Goal: Information Seeking & Learning: Learn about a topic

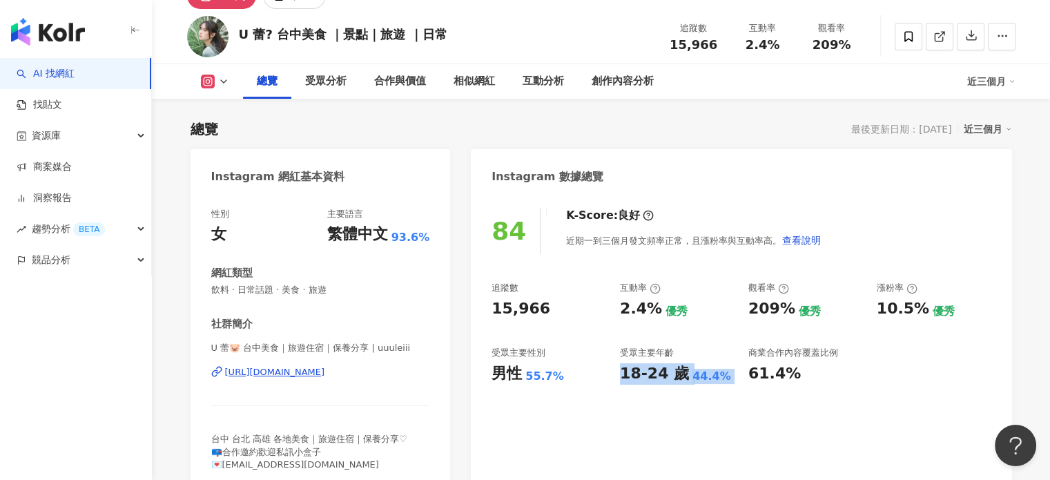
scroll to position [69, 0]
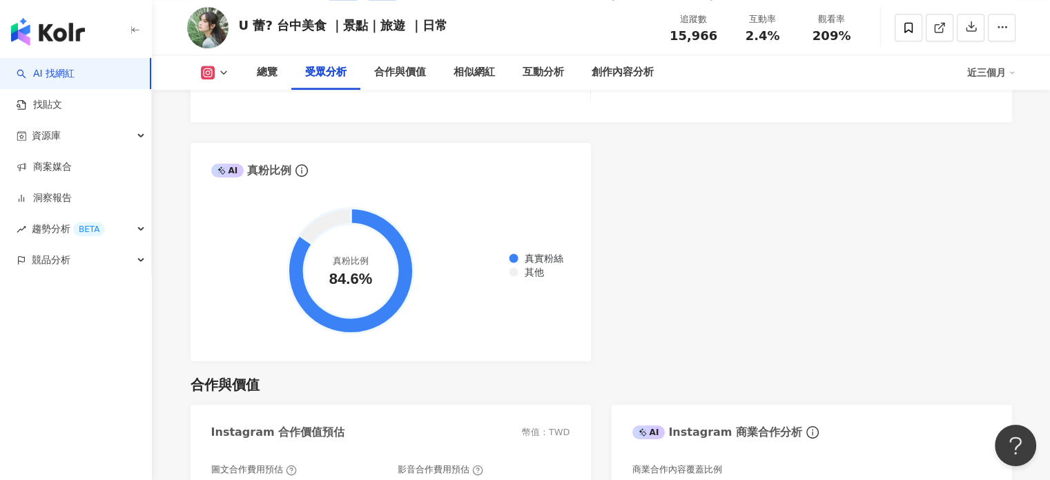
scroll to position [1587, 0]
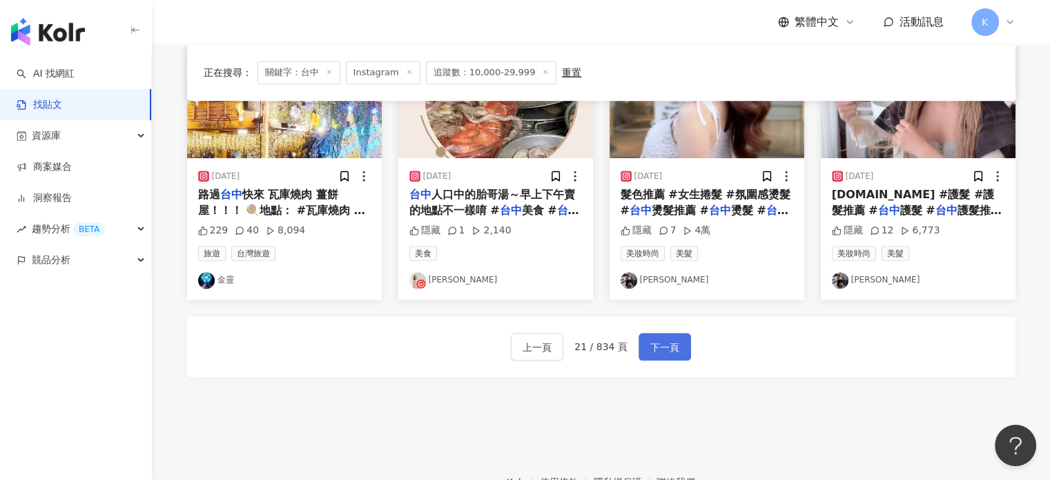
click at [651, 346] on span "下一頁" at bounding box center [664, 347] width 29 height 17
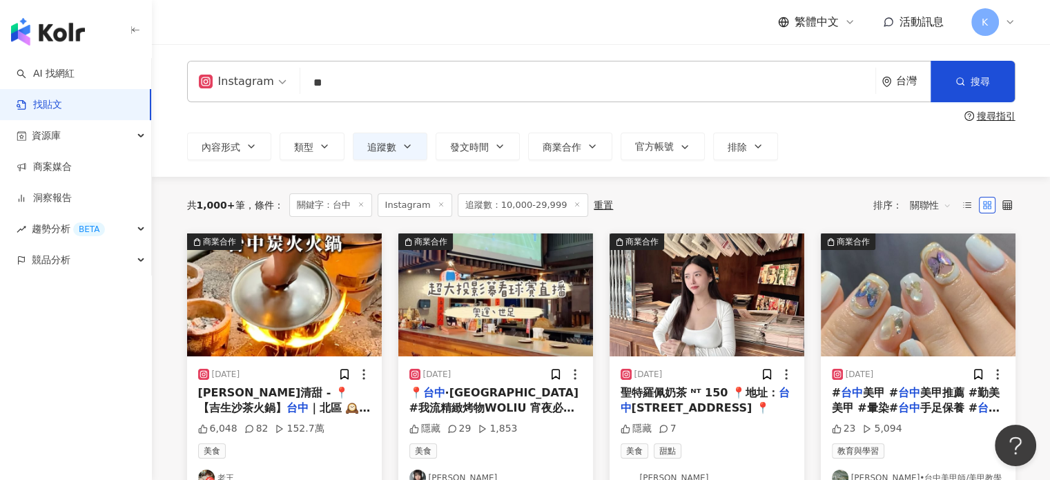
scroll to position [138, 0]
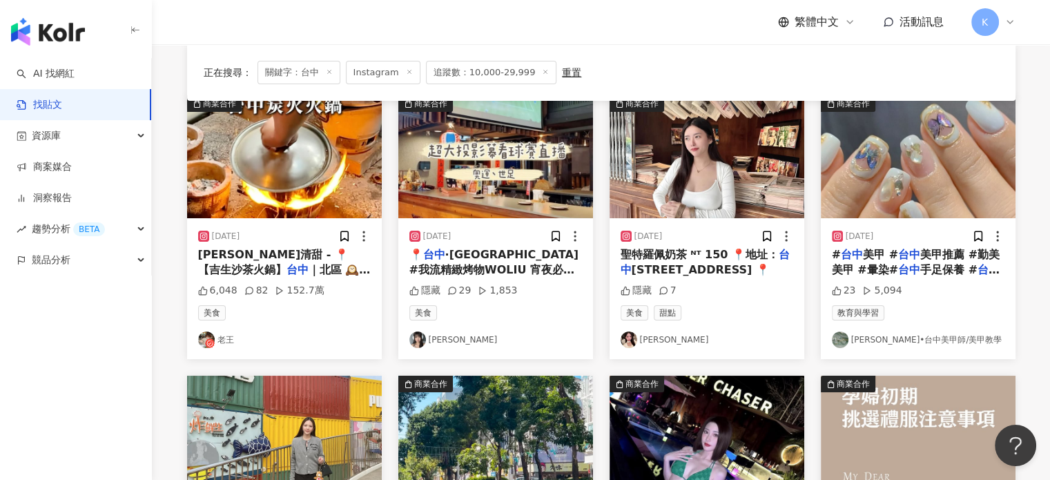
click at [248, 136] on img at bounding box center [284, 156] width 195 height 123
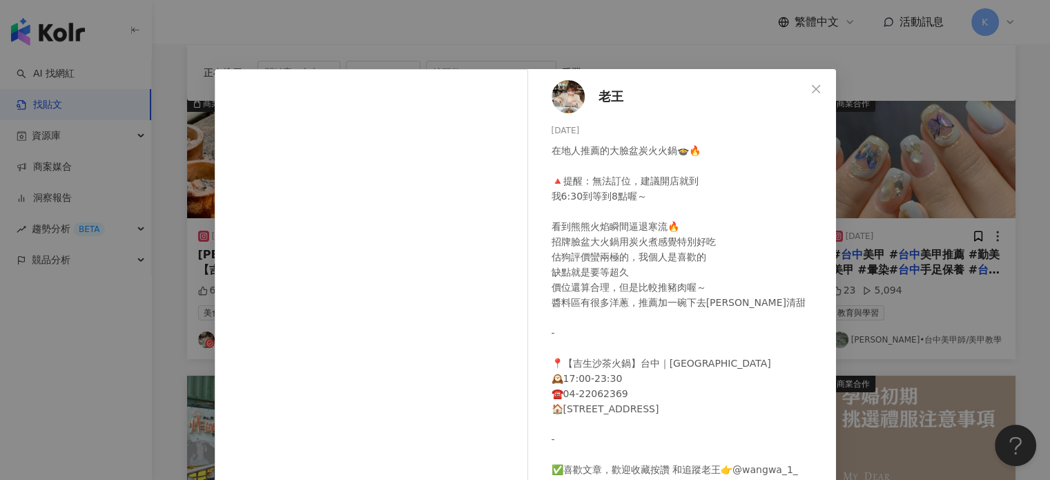
click at [931, 135] on div "老王 2024/12/19 在地人推薦的大臉盆炭火火鍋🍲🔥 🔺提醒：無法訂位，建議開店就到 我6:30到等到8點喔～ 看到熊熊火焰瞬間逼退寒流🔥 招牌臉盆大火…" at bounding box center [525, 240] width 1050 height 480
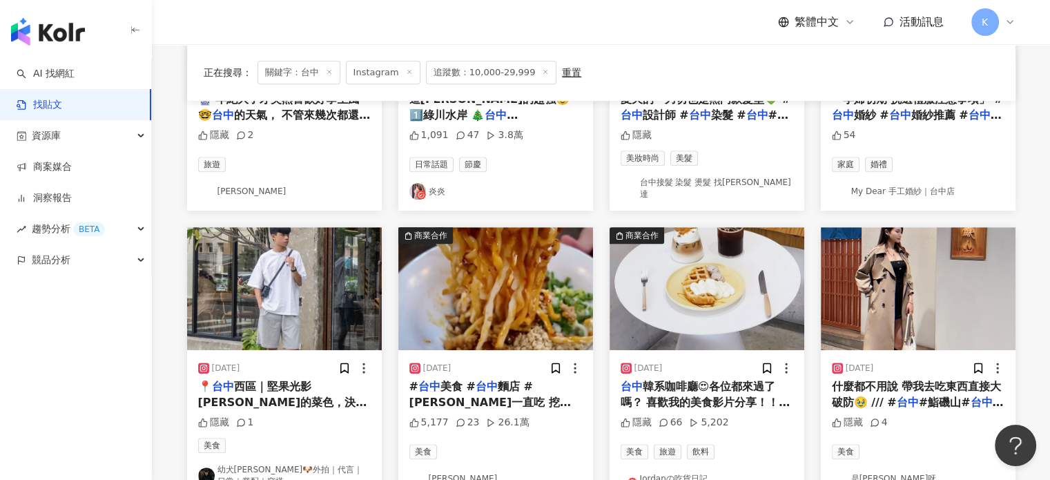
scroll to position [690, 0]
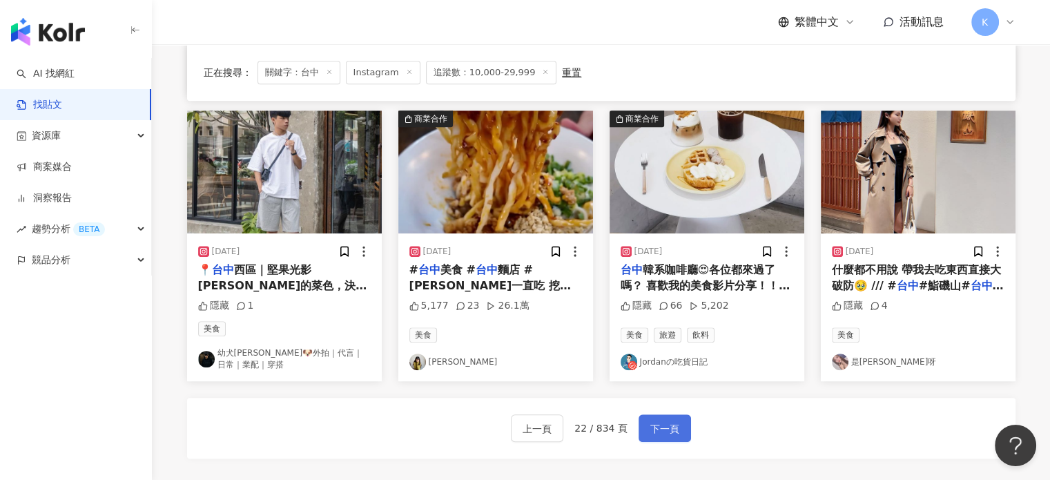
click at [659, 420] on span "下一頁" at bounding box center [664, 428] width 29 height 17
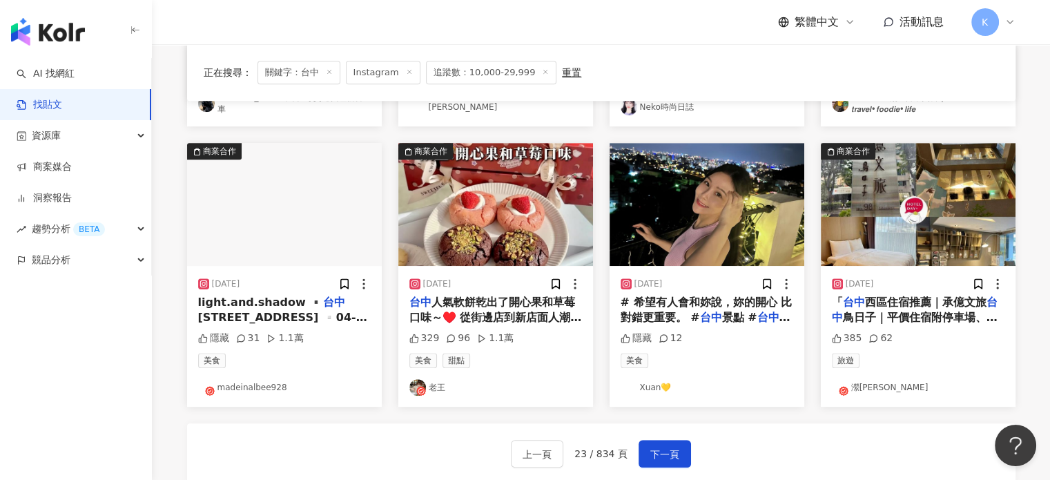
scroll to position [759, 0]
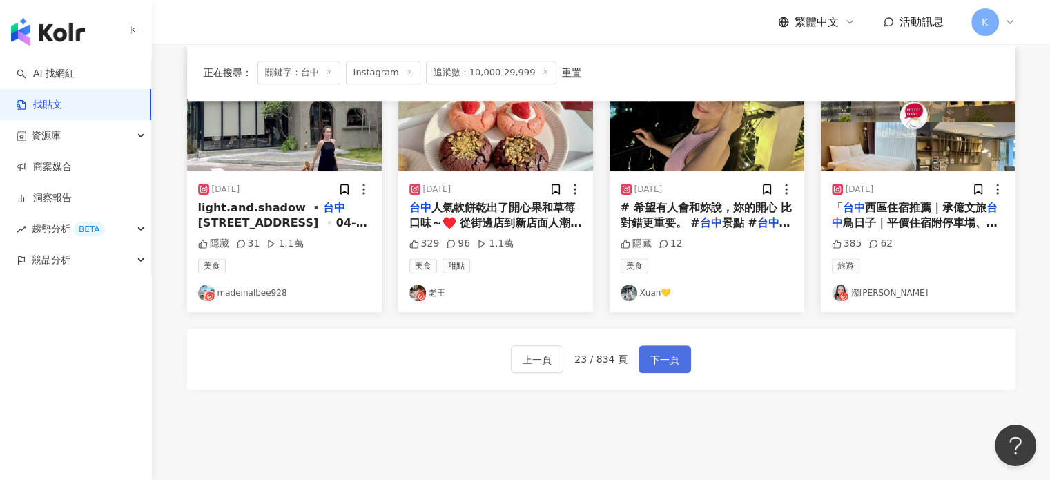
click at [668, 345] on button "下一頁" at bounding box center [664, 359] width 52 height 28
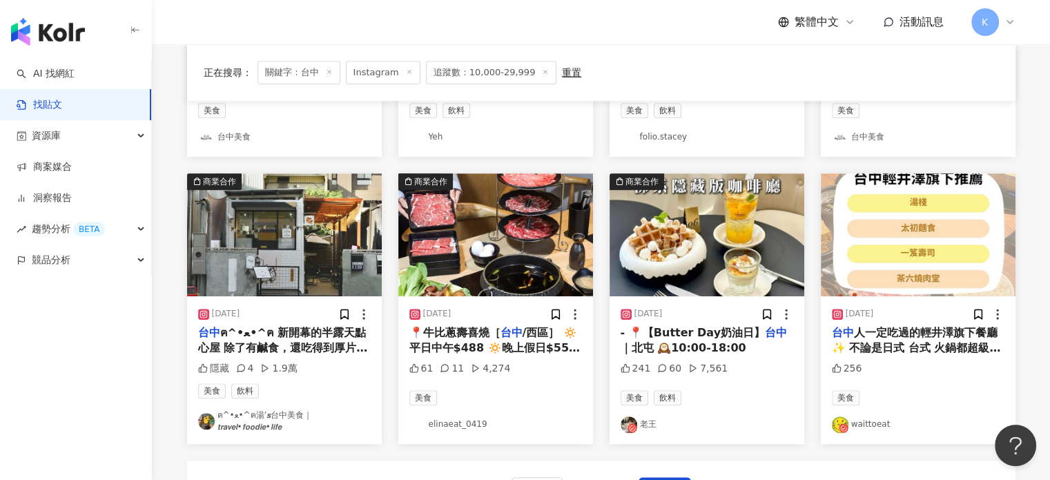
scroll to position [828, 0]
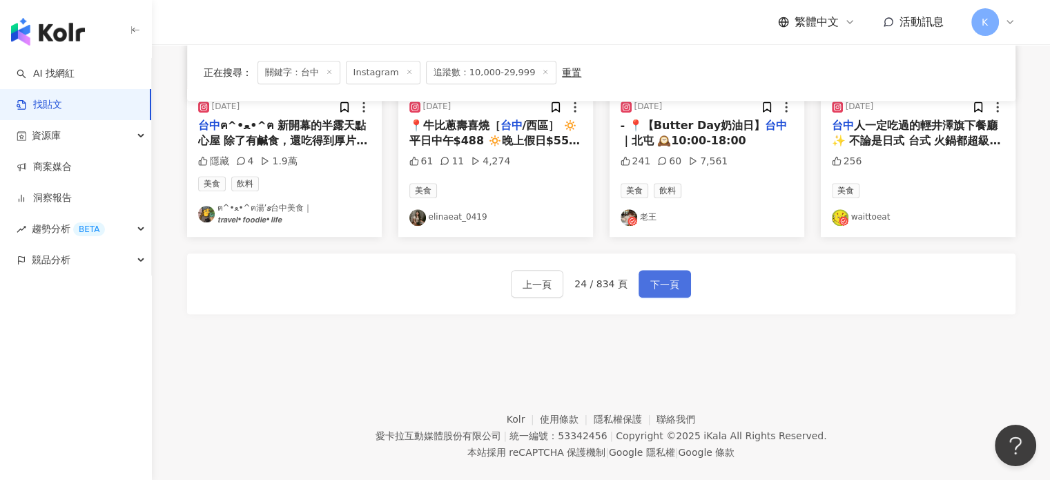
click at [676, 278] on button "下一頁" at bounding box center [664, 284] width 52 height 28
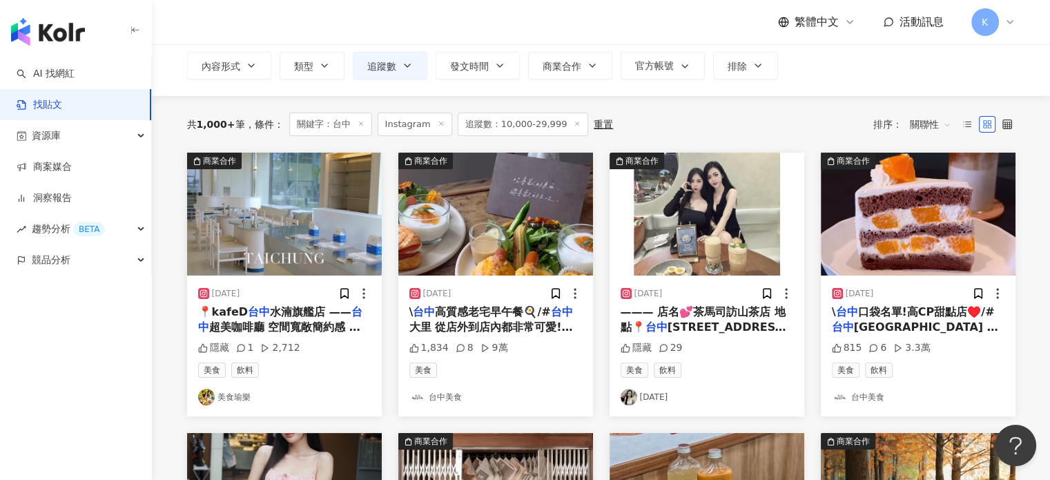
scroll to position [0, 0]
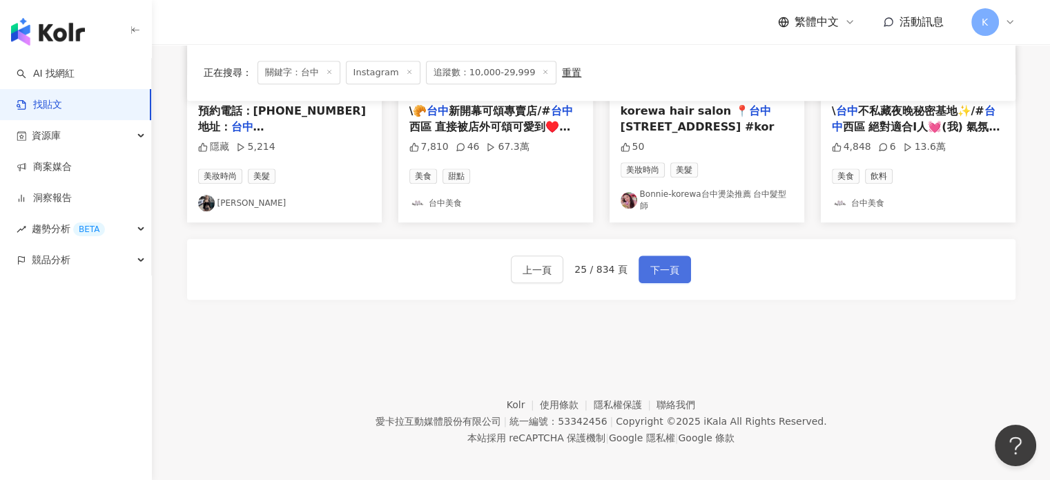
click at [661, 267] on span "下一頁" at bounding box center [664, 270] width 29 height 17
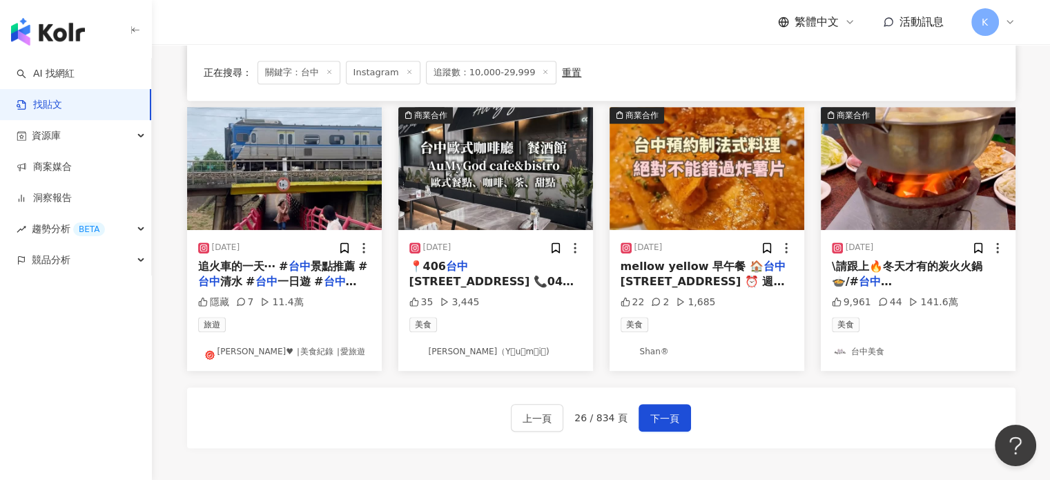
scroll to position [773, 0]
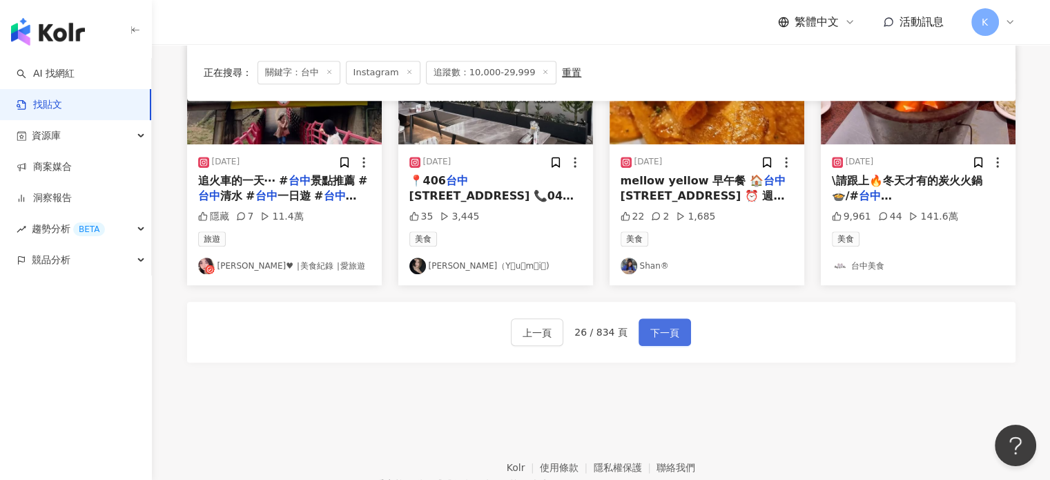
click at [672, 318] on button "下一頁" at bounding box center [664, 332] width 52 height 28
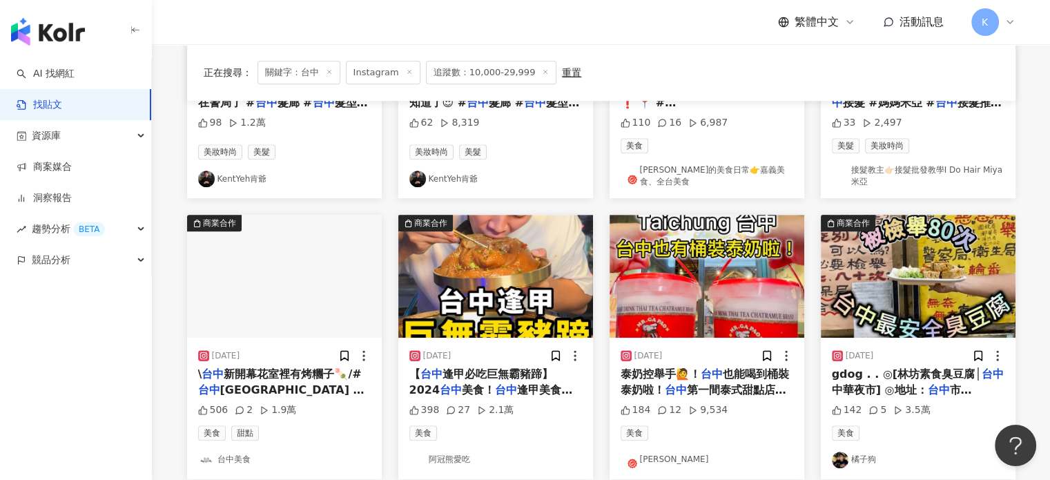
scroll to position [642, 0]
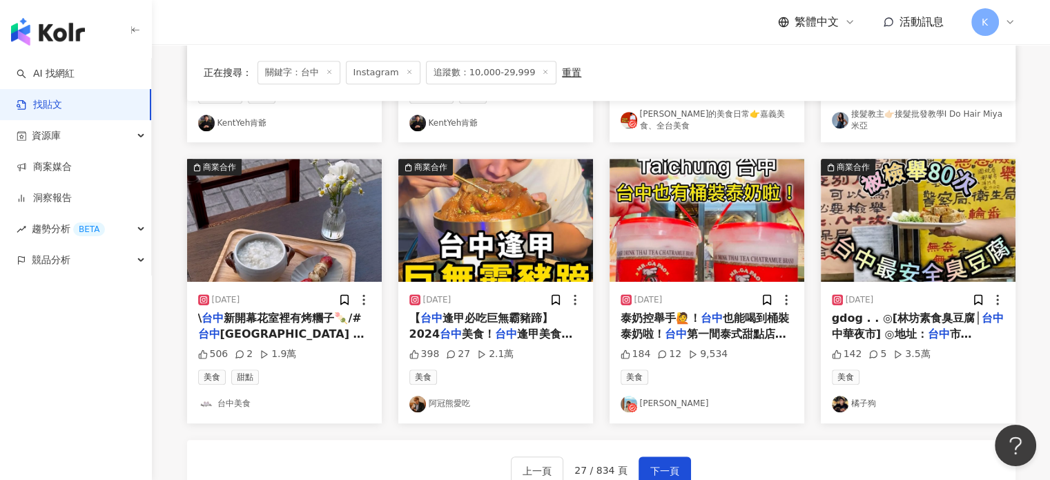
click at [511, 218] on img at bounding box center [495, 220] width 195 height 123
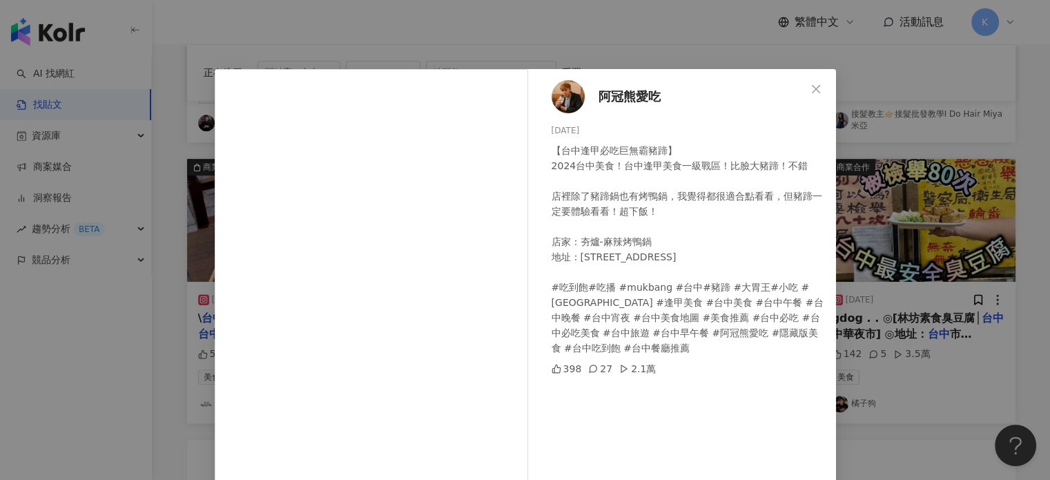
click at [949, 96] on div "阿冠熊愛吃 2024/10/4 【台中逢甲必吃巨無霸豬蹄】 2024台中美食！台中逢甲美食一級戰區！比臉大豬蹄！不錯 店裡除了豬蹄鍋也有烤鴨鍋，我覺得都很適合…" at bounding box center [525, 240] width 1050 height 480
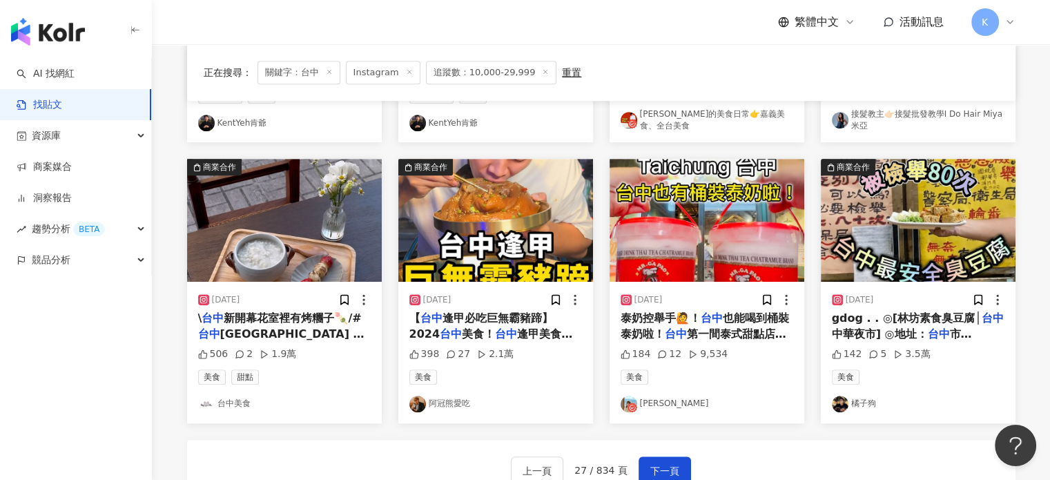
scroll to position [780, 0]
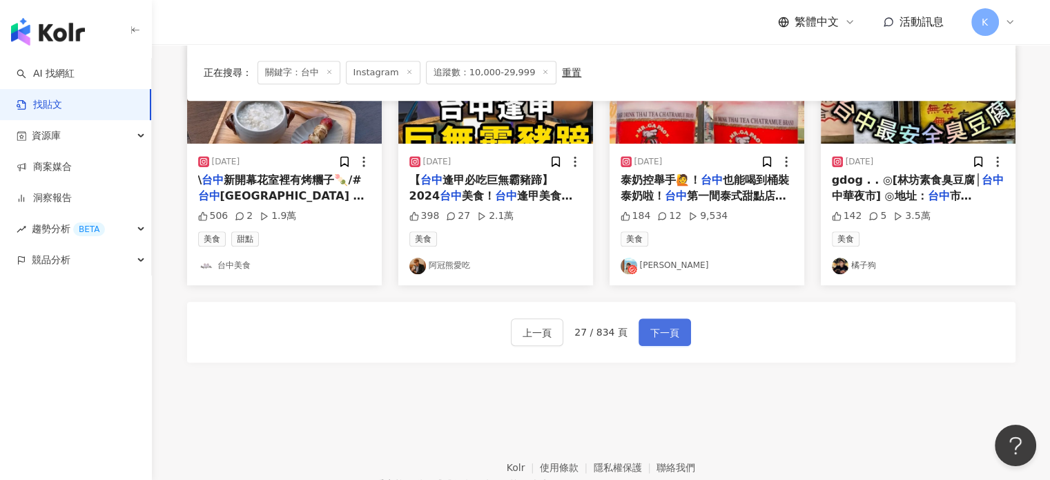
click at [650, 336] on span "下一頁" at bounding box center [664, 332] width 29 height 17
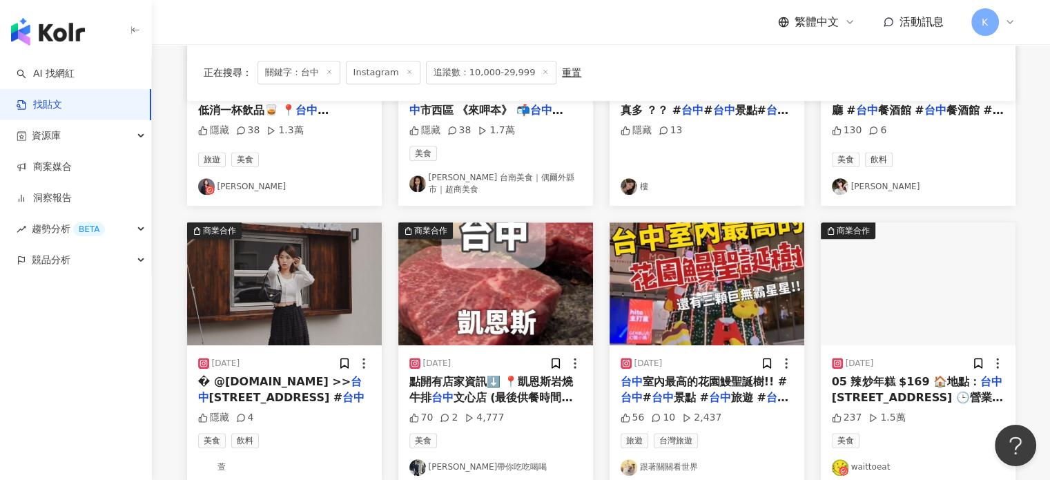
scroll to position [785, 0]
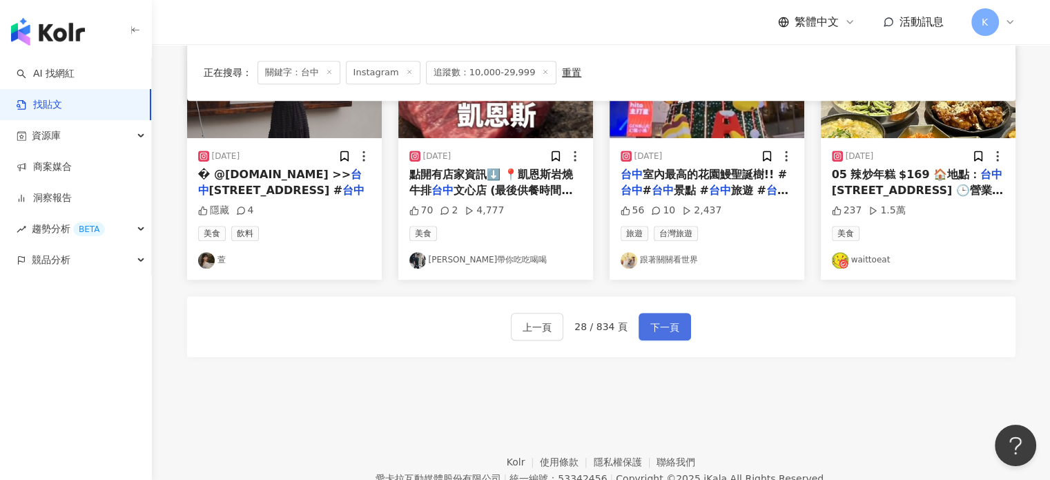
click at [658, 319] on span "下一頁" at bounding box center [664, 327] width 29 height 17
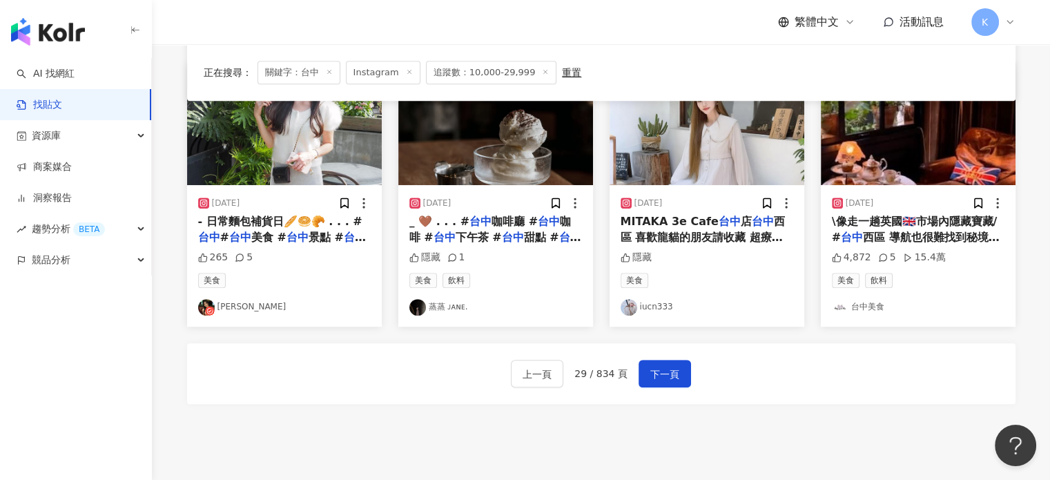
scroll to position [828, 0]
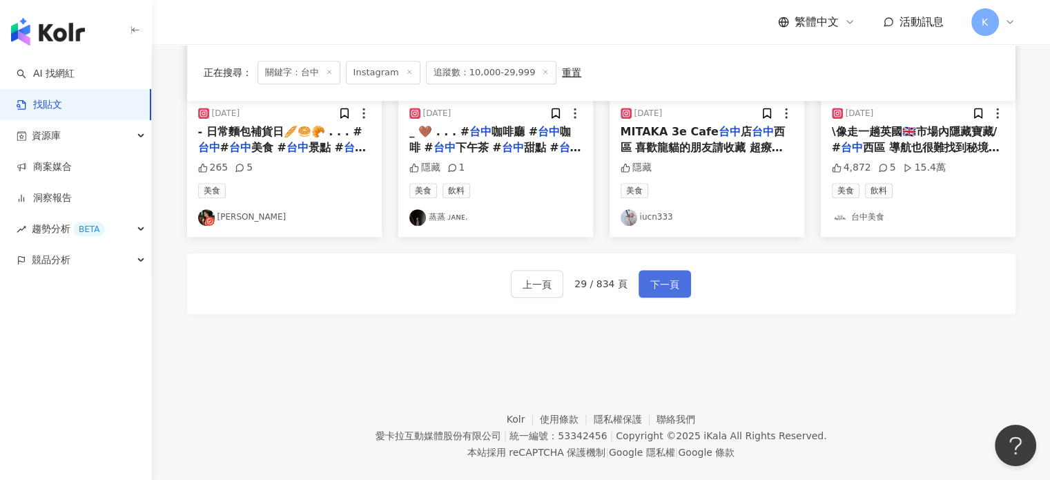
click at [654, 276] on span "下一頁" at bounding box center [664, 284] width 29 height 17
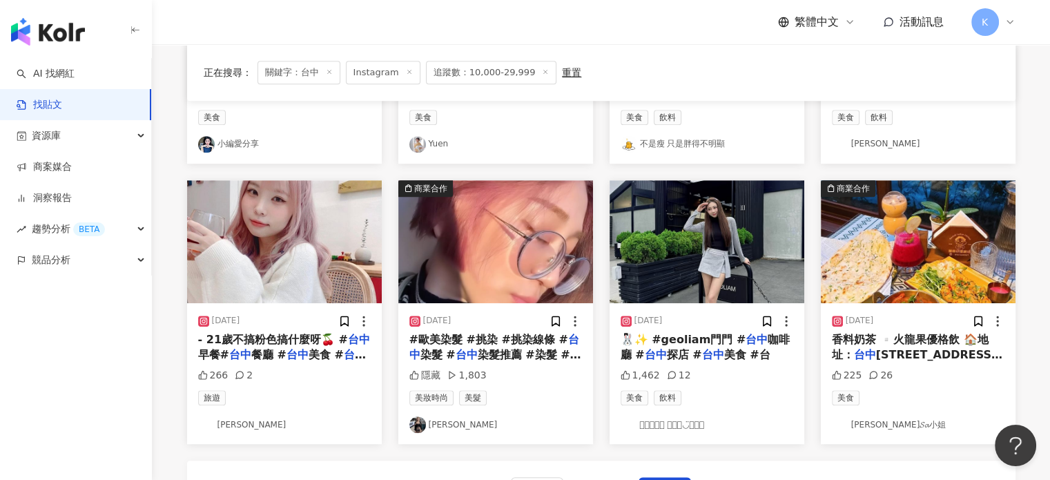
scroll to position [821, 0]
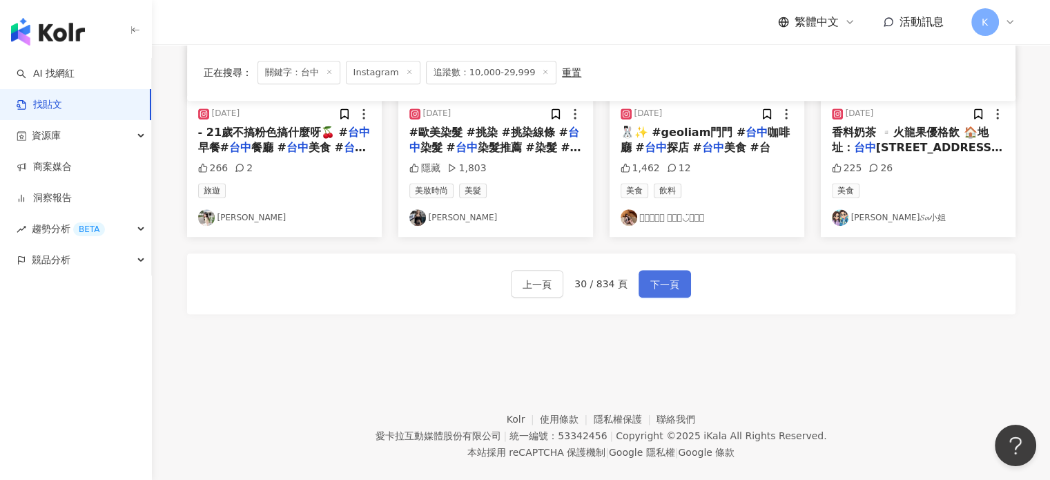
click at [662, 270] on button "下一頁" at bounding box center [664, 284] width 52 height 28
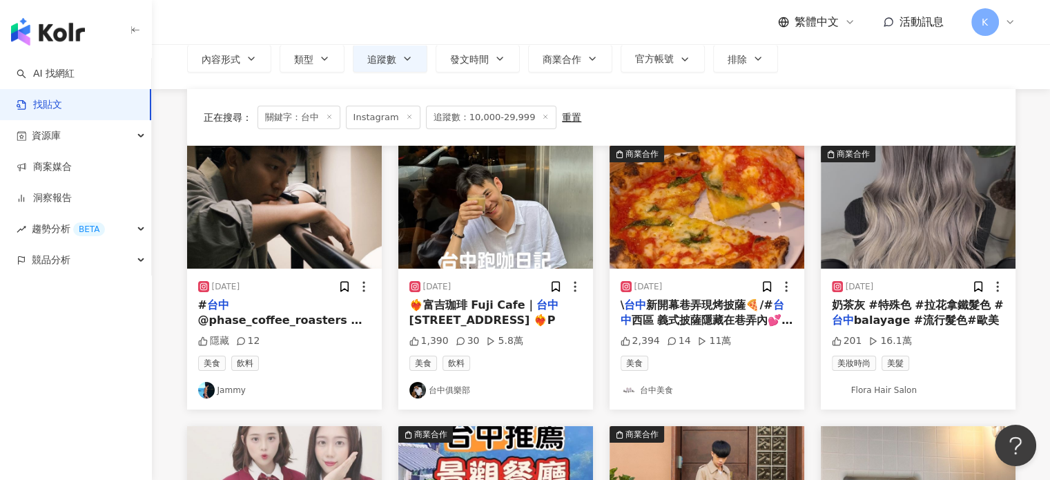
scroll to position [69, 0]
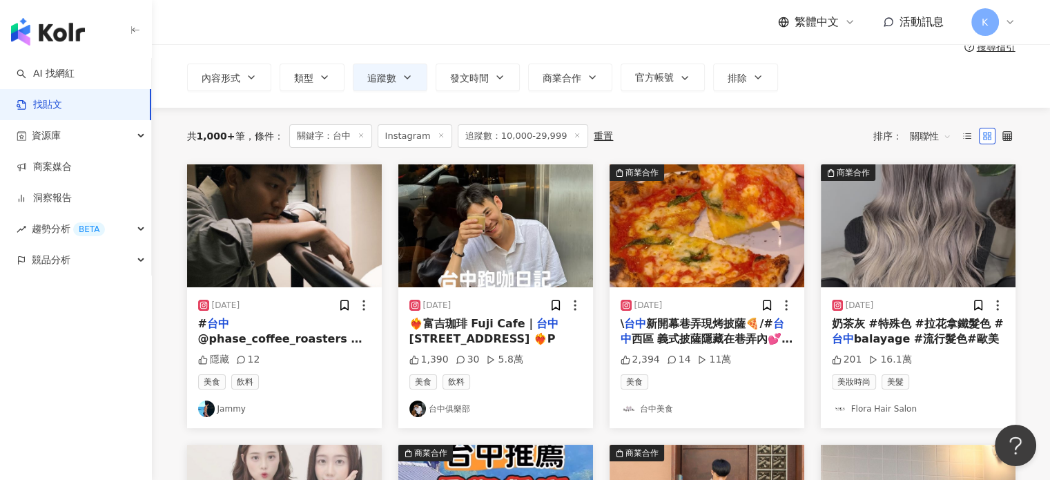
click at [558, 223] on img at bounding box center [495, 225] width 195 height 123
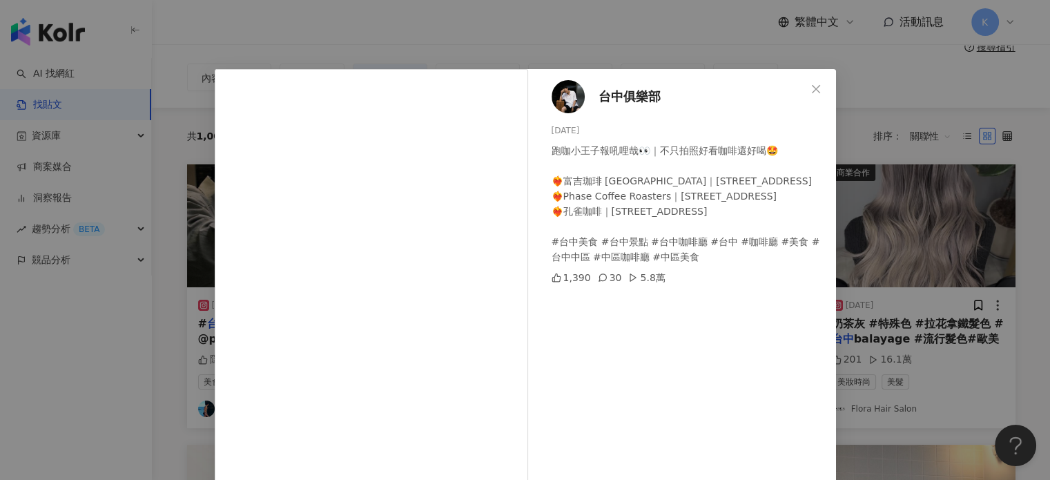
click at [806, 82] on button "Close" at bounding box center [816, 89] width 28 height 28
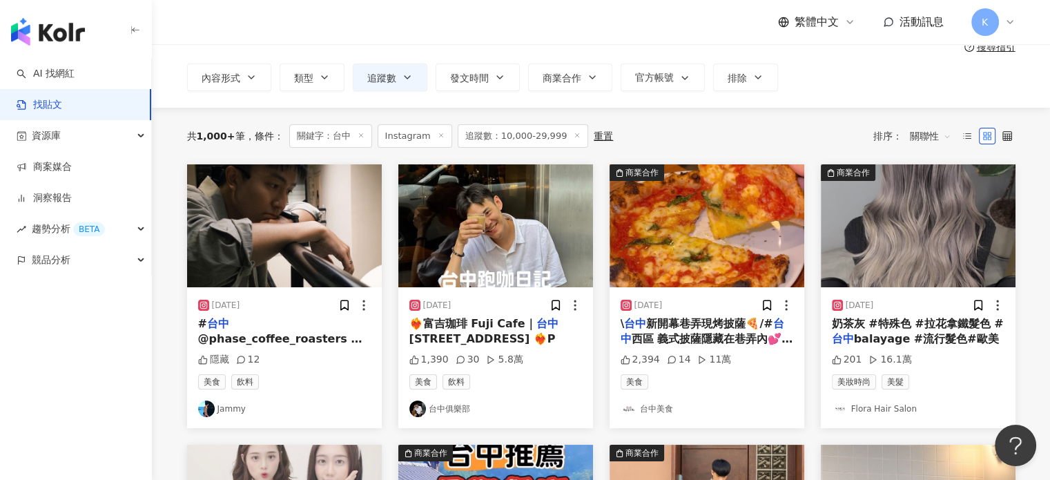
click at [815, 90] on div "內容形式 類型 追蹤數 發文時間 商業合作 官方帳號 排除 ***** - ***** 不限 小型 奈米網紅 (<1萬) 微型網紅 (1萬-3萬) 小型網紅 …" at bounding box center [601, 77] width 828 height 28
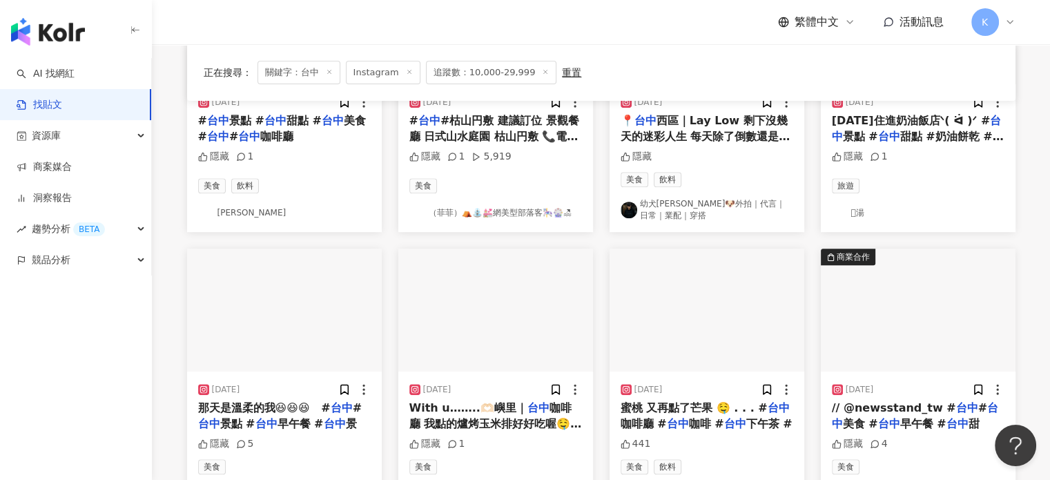
scroll to position [690, 0]
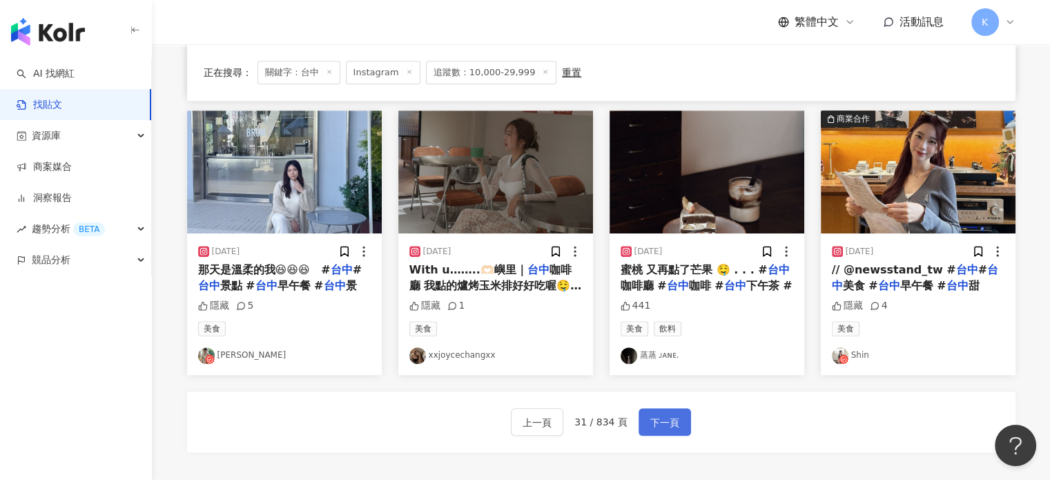
click at [661, 408] on button "下一頁" at bounding box center [664, 422] width 52 height 28
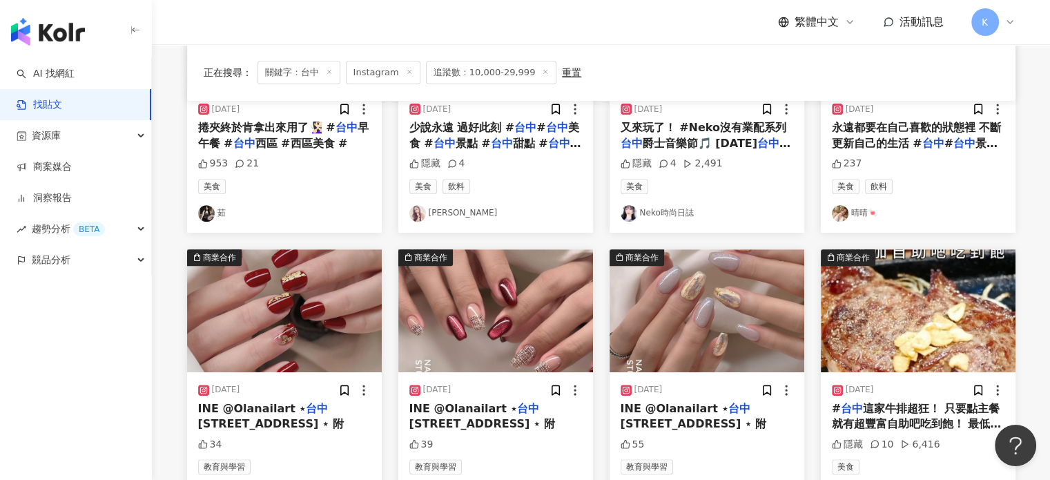
scroll to position [821, 0]
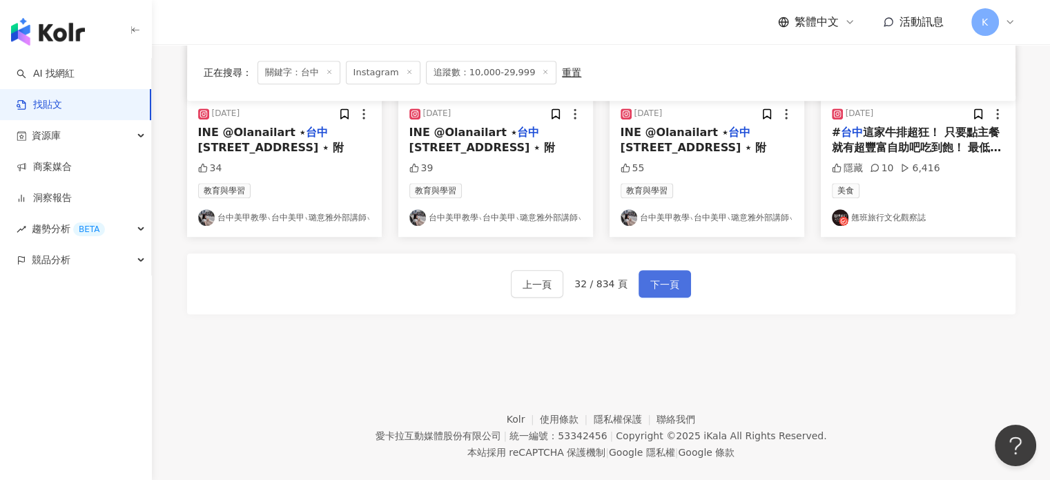
click at [676, 289] on button "下一頁" at bounding box center [664, 284] width 52 height 28
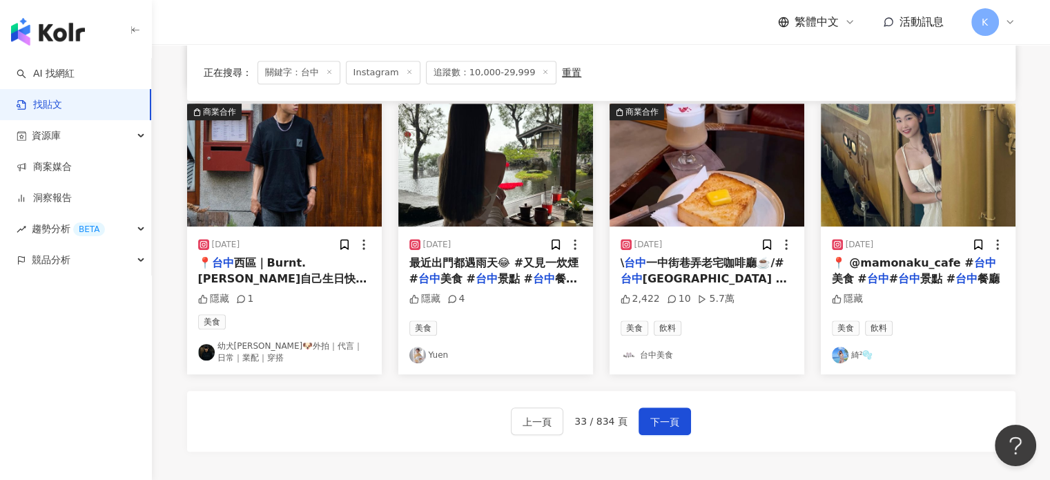
scroll to position [828, 0]
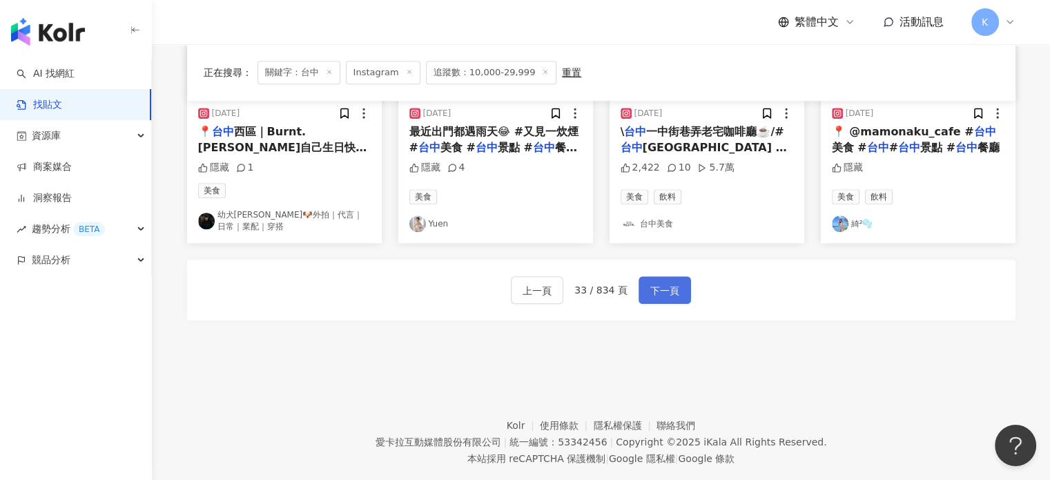
click at [673, 286] on span "下一頁" at bounding box center [664, 290] width 29 height 17
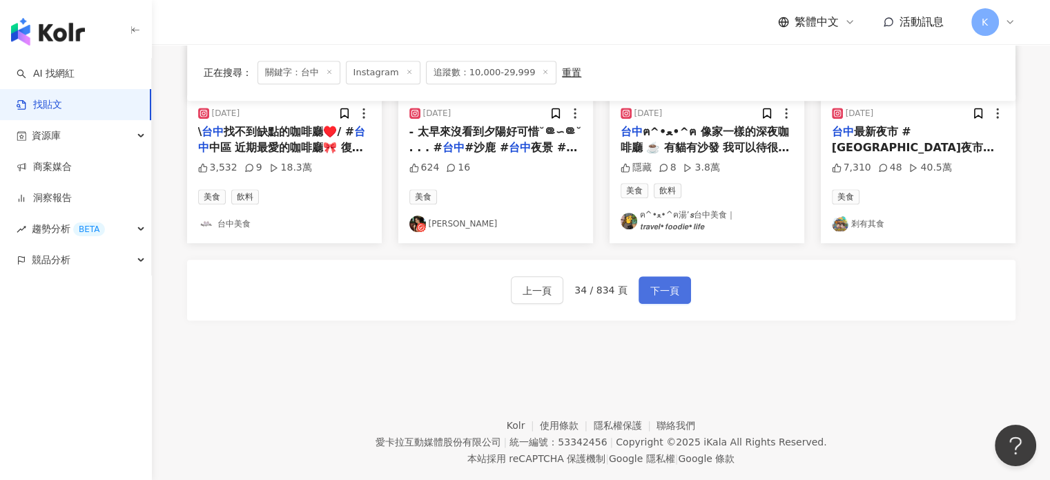
click at [662, 293] on span "下一頁" at bounding box center [664, 290] width 29 height 17
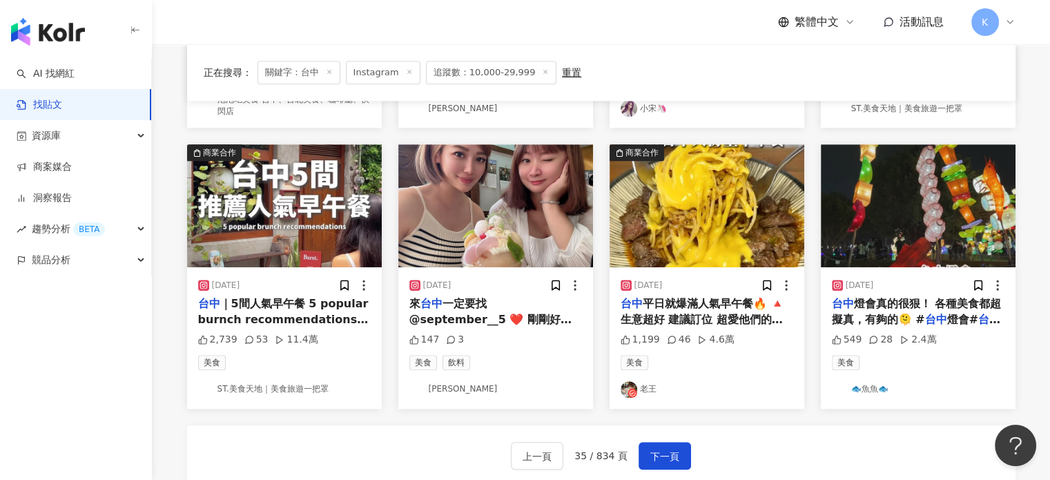
scroll to position [683, 0]
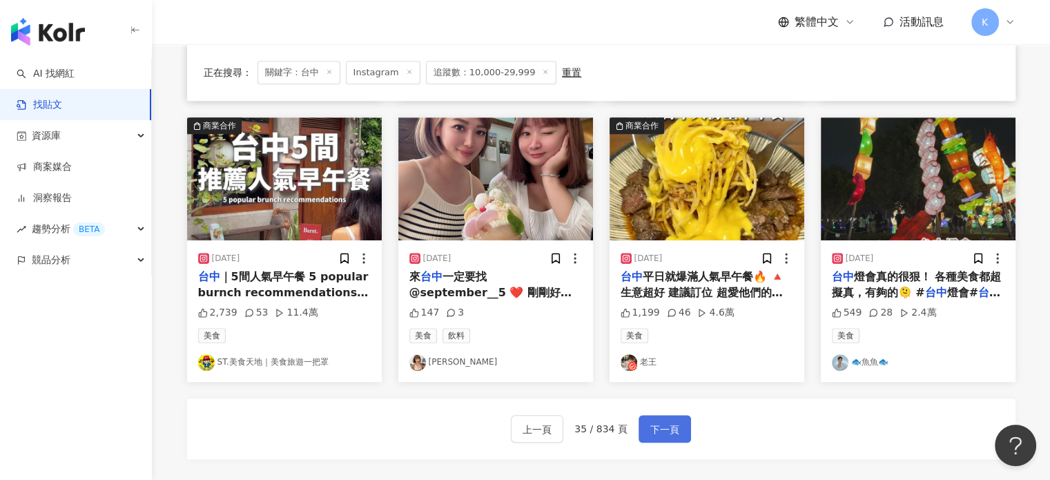
click at [660, 425] on span "下一頁" at bounding box center [664, 429] width 29 height 17
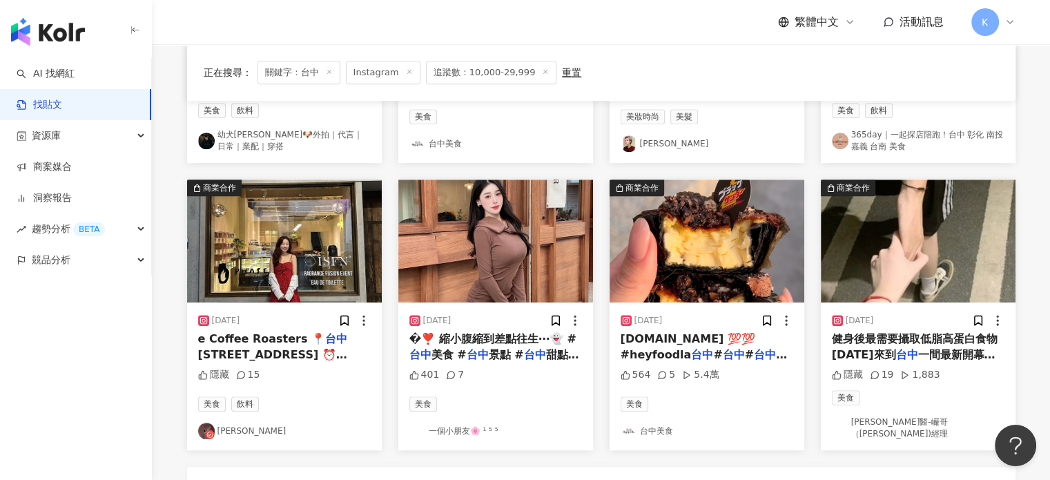
scroll to position [690, 0]
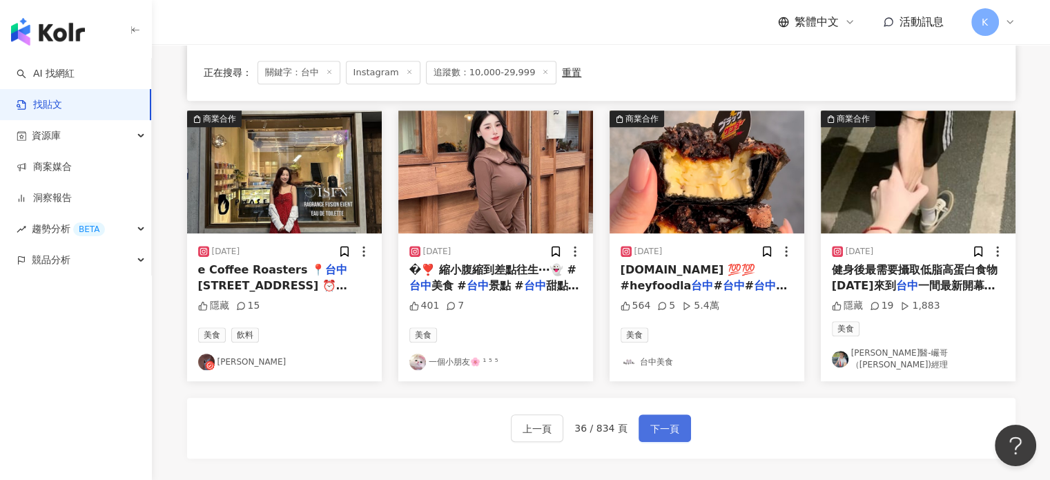
click at [660, 420] on span "下一頁" at bounding box center [664, 428] width 29 height 17
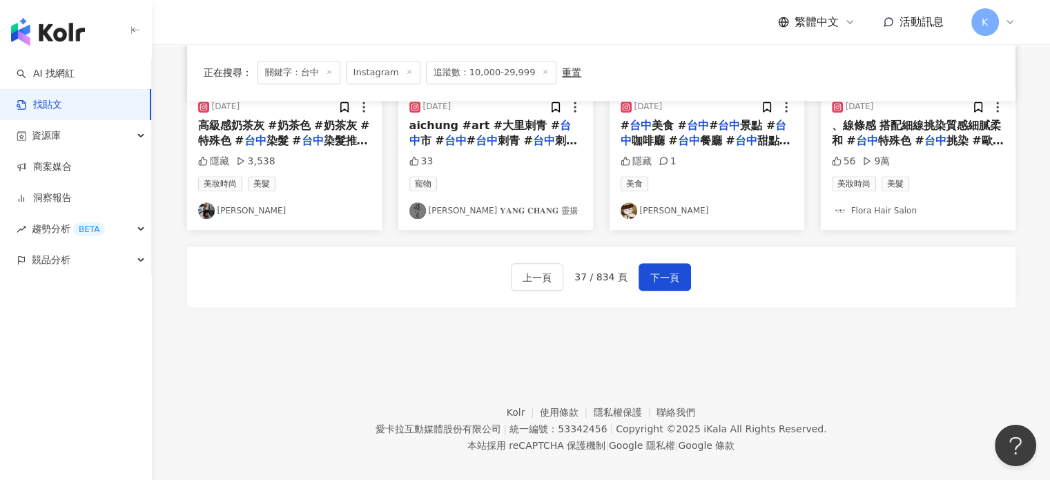
scroll to position [842, 0]
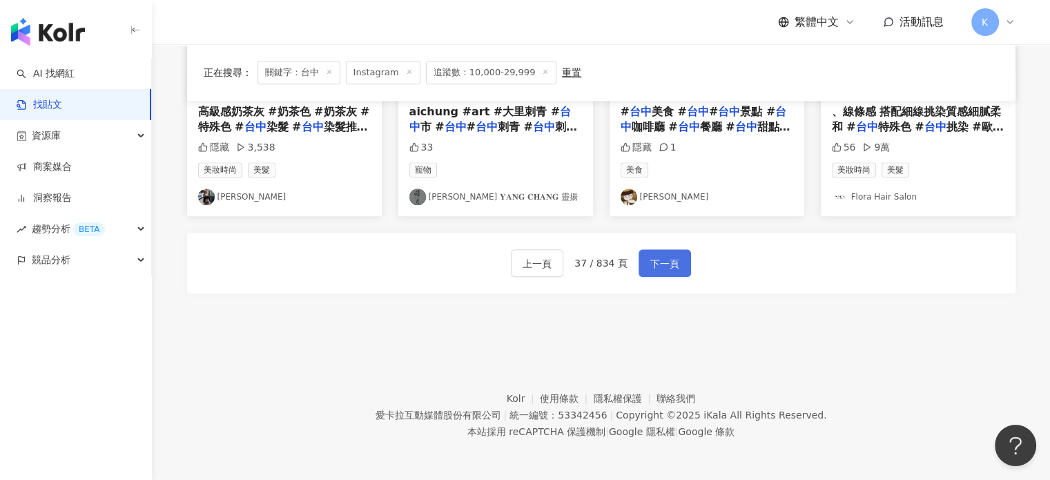
click at [662, 263] on span "下一頁" at bounding box center [664, 263] width 29 height 17
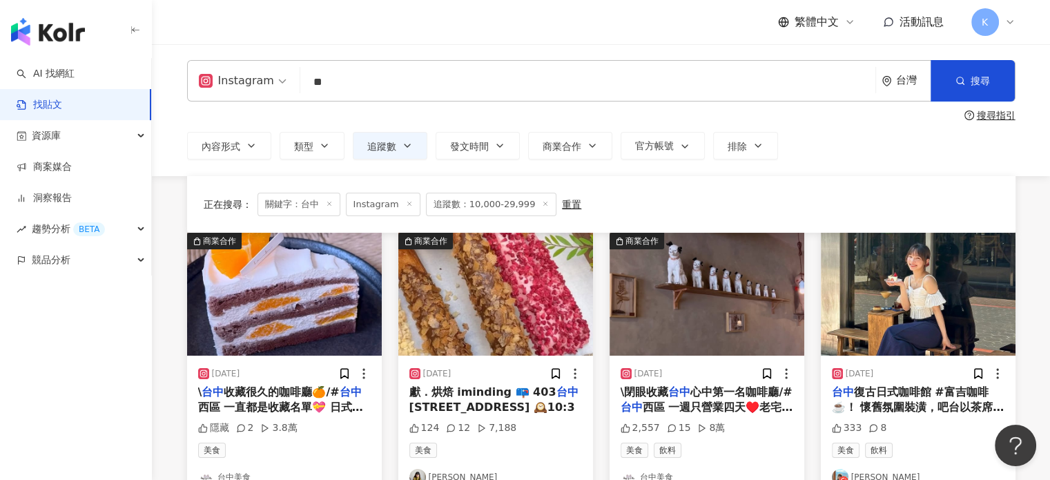
scroll to position [0, 0]
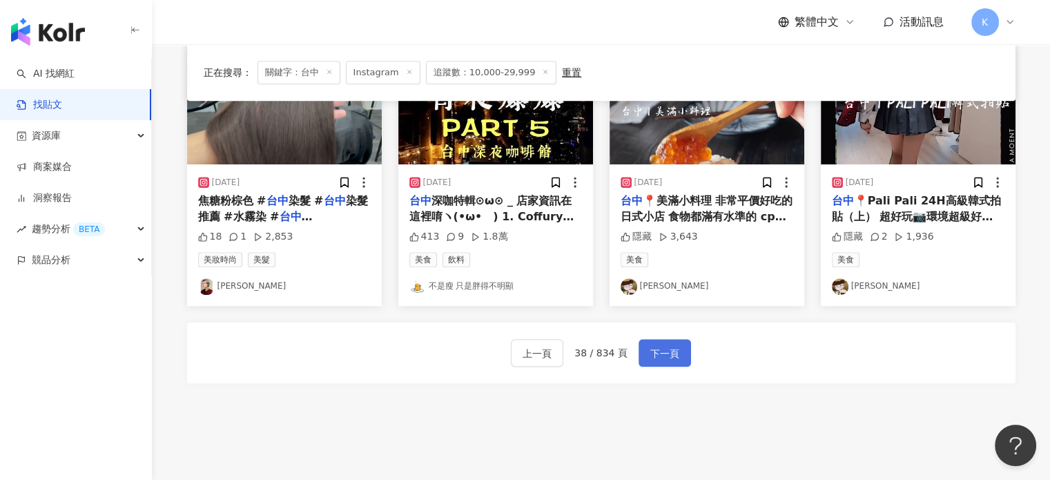
click at [664, 346] on span "下一頁" at bounding box center [664, 353] width 29 height 17
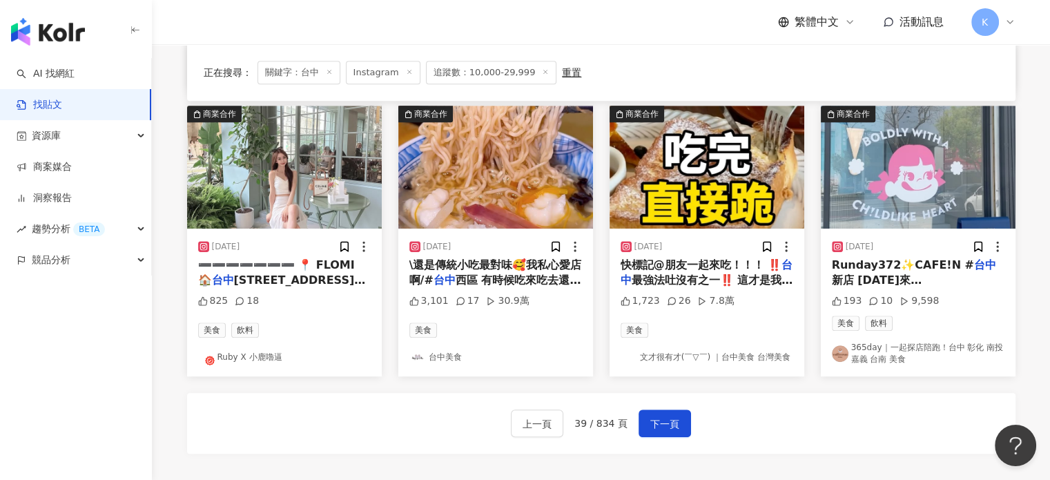
scroll to position [703, 0]
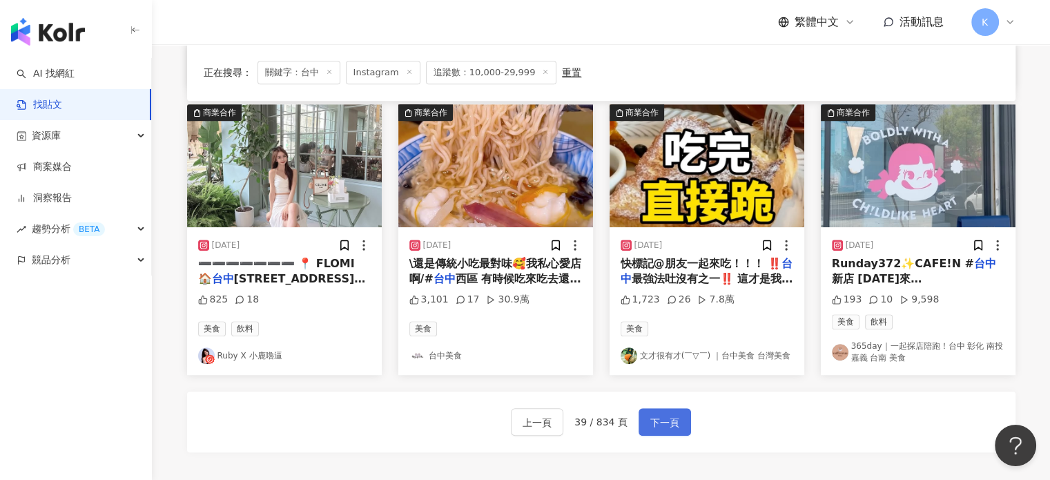
click at [685, 419] on button "下一頁" at bounding box center [664, 422] width 52 height 28
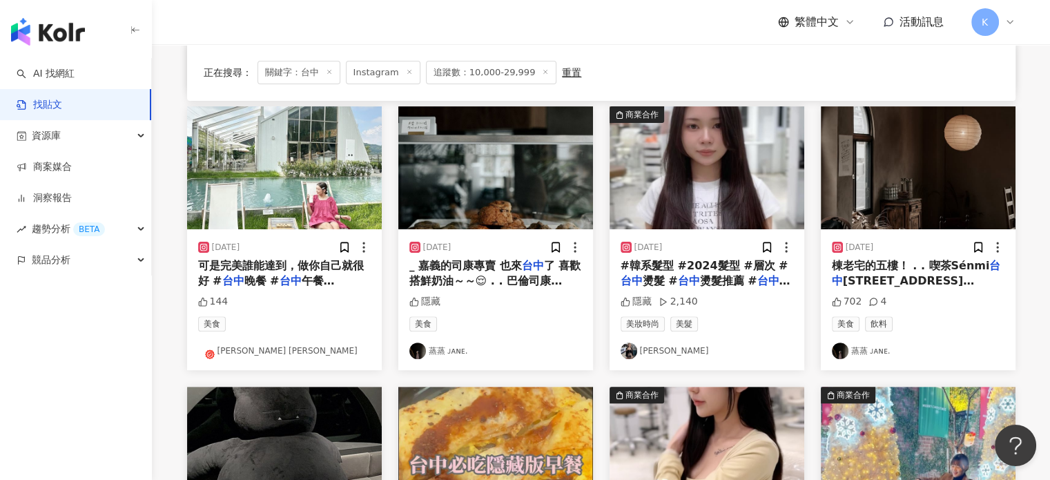
scroll to position [690, 0]
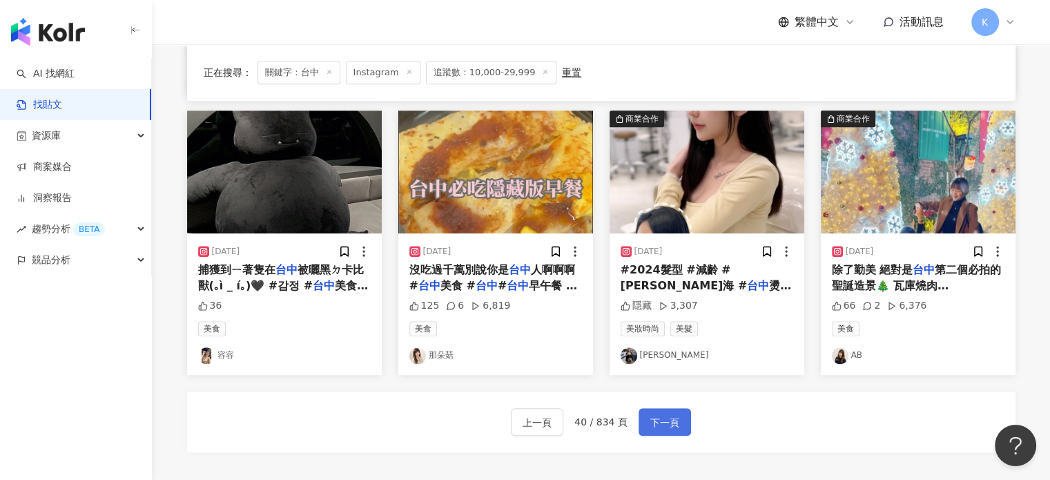
click at [679, 413] on button "下一頁" at bounding box center [664, 422] width 52 height 28
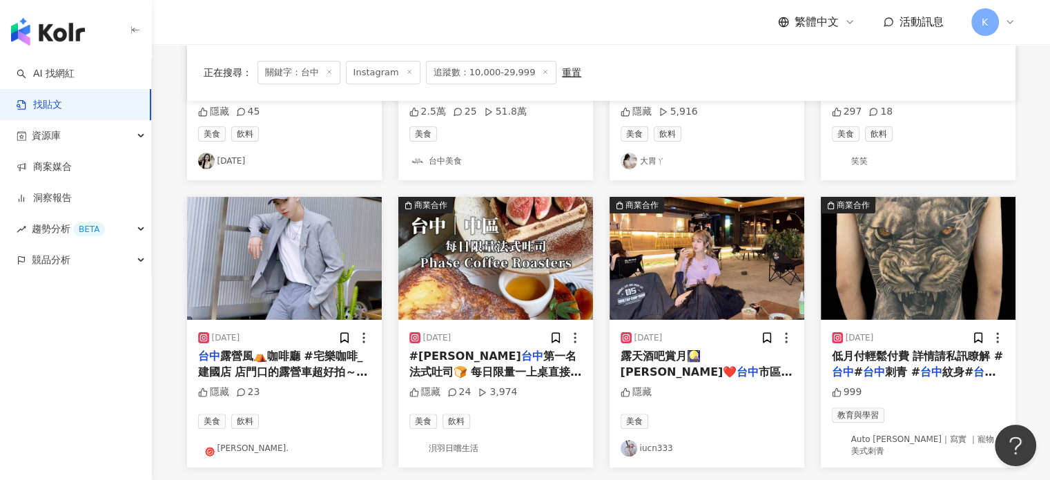
scroll to position [407, 0]
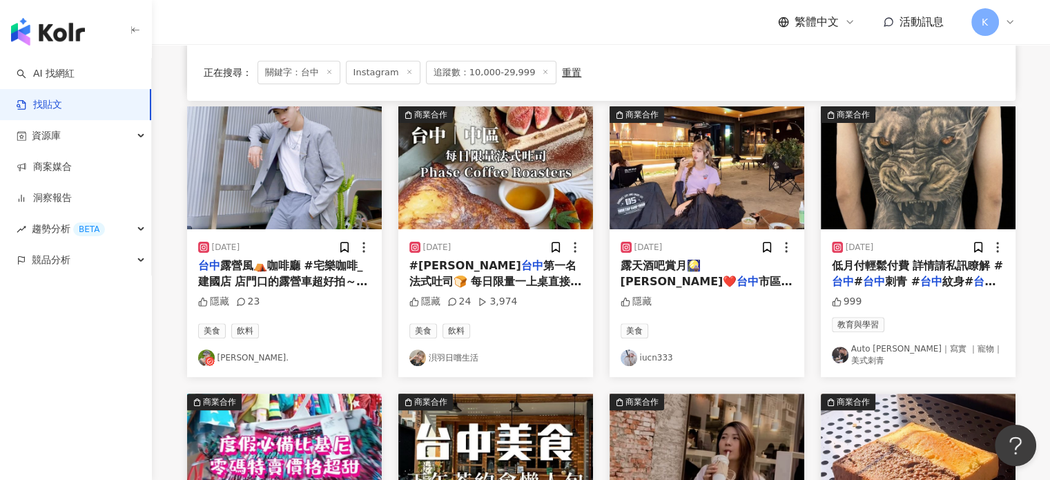
click at [290, 130] on img at bounding box center [284, 167] width 195 height 123
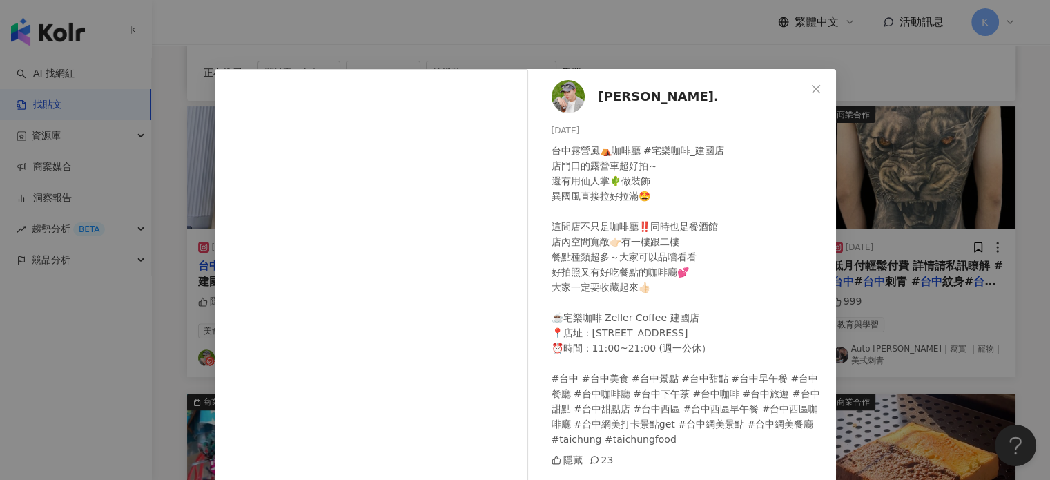
click at [888, 139] on div "小宇. 2024/9/1 台中露營風⛺️咖啡廳 #宅樂咖啡_建國店 店門口的露營車超好拍～ 還有用仙人掌🌵做裝飾 異國風直接拉好拉滿🤩 這間店不只是咖啡廳‼️…" at bounding box center [525, 240] width 1050 height 480
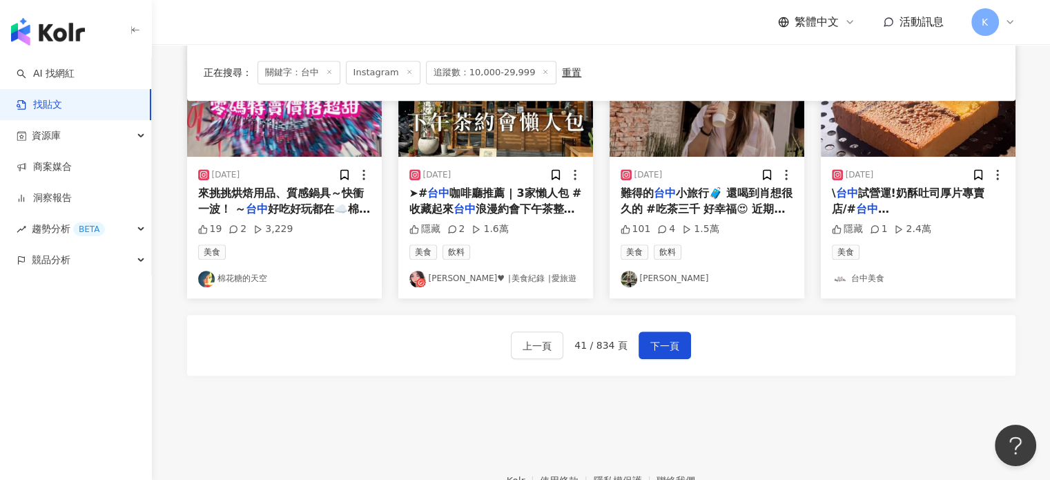
scroll to position [842, 0]
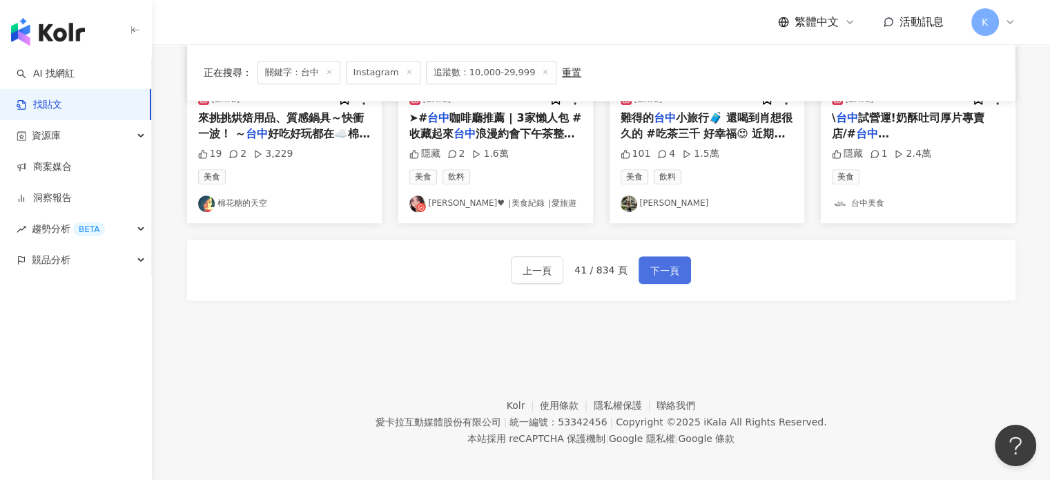
click at [669, 262] on span "下一頁" at bounding box center [664, 270] width 29 height 17
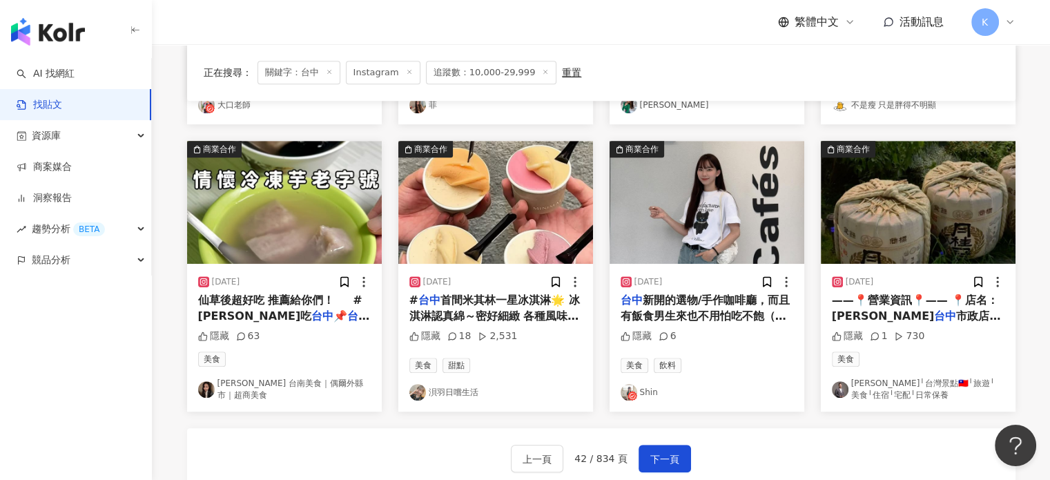
scroll to position [856, 0]
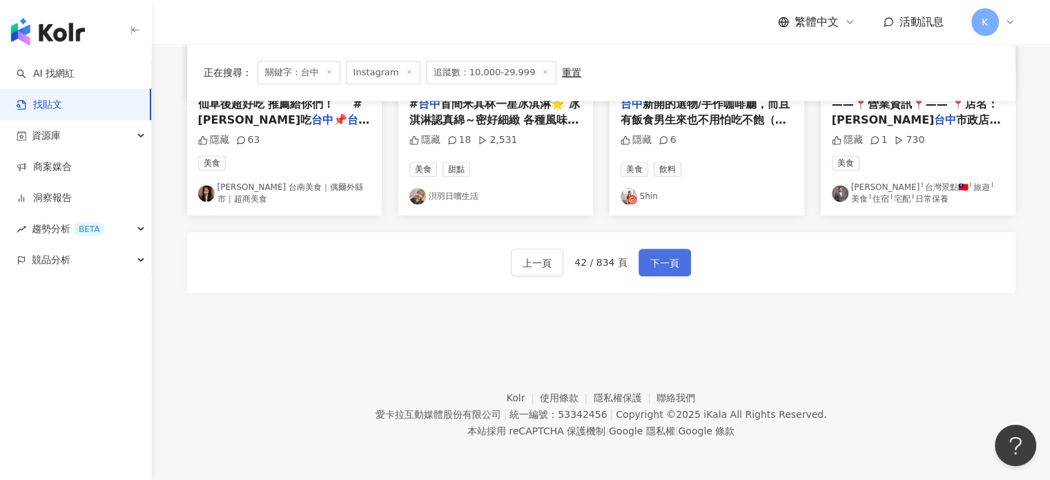
click at [664, 248] on button "下一頁" at bounding box center [664, 262] width 52 height 28
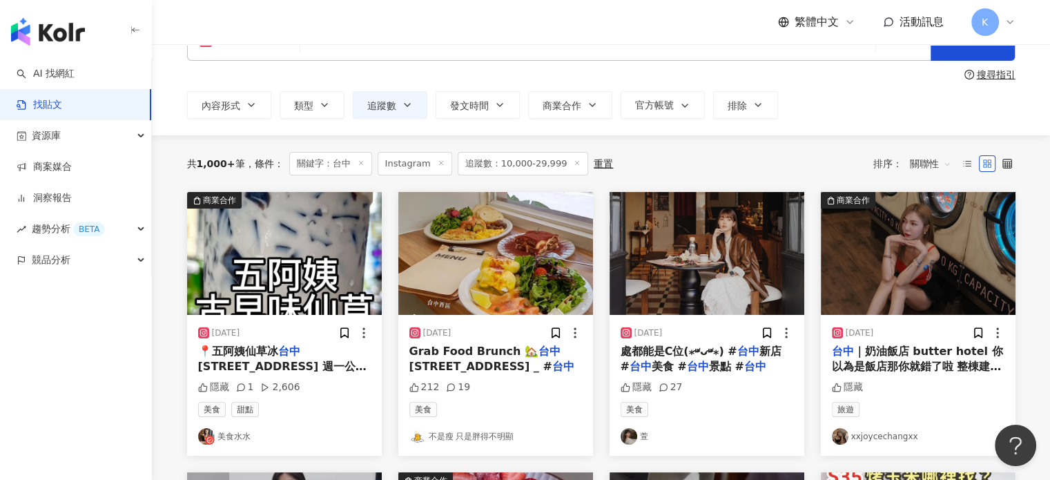
scroll to position [0, 0]
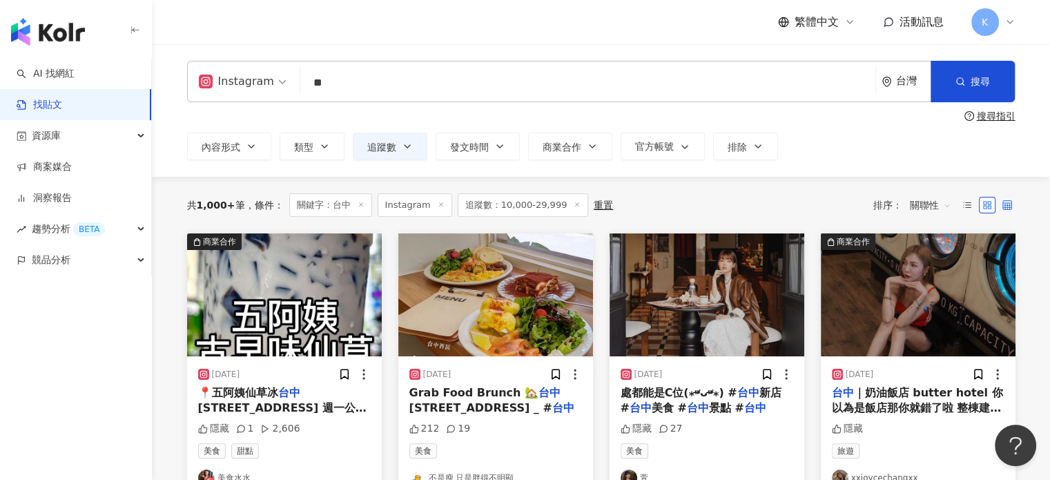
click at [1002, 203] on icon at bounding box center [1007, 205] width 10 height 10
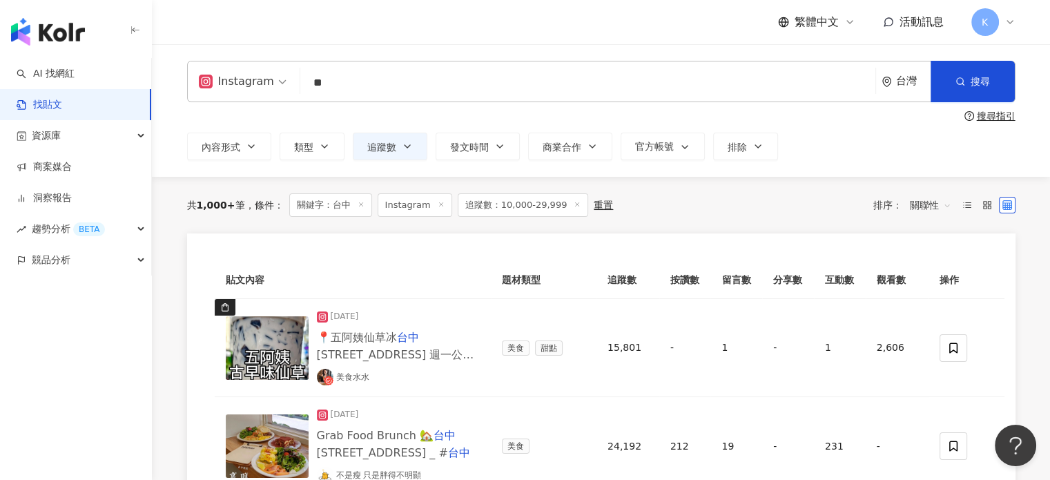
click at [976, 201] on div at bounding box center [986, 205] width 57 height 17
click at [983, 201] on rect at bounding box center [984, 202] width 3 height 3
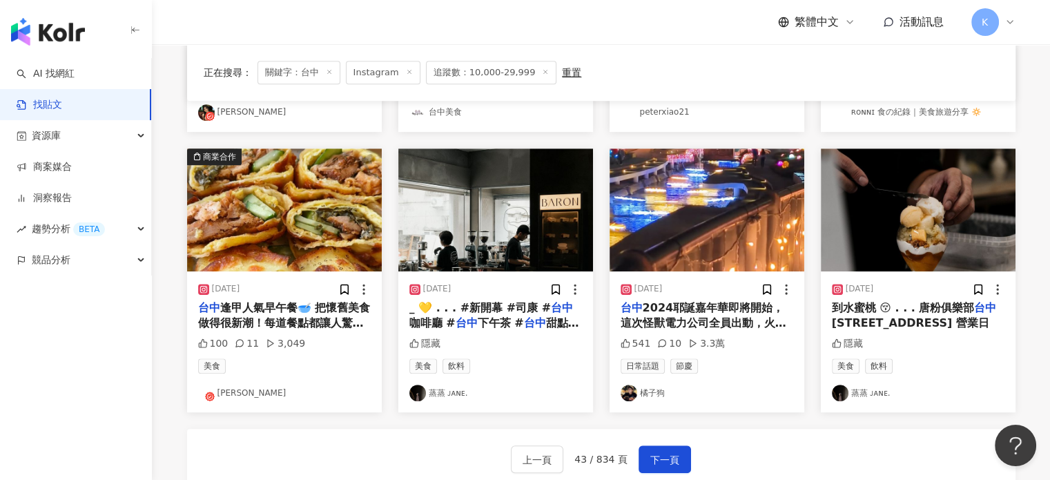
scroll to position [690, 0]
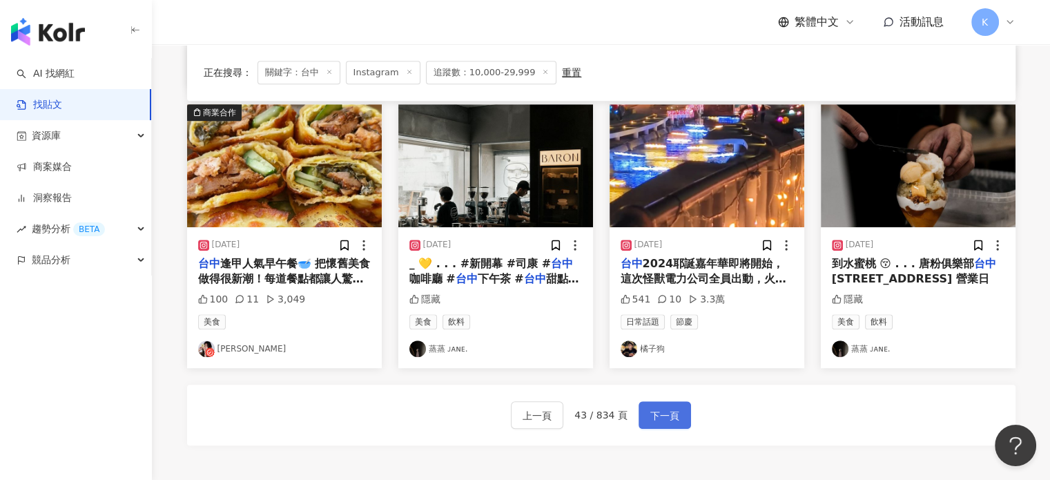
click at [668, 402] on button "下一頁" at bounding box center [664, 415] width 52 height 28
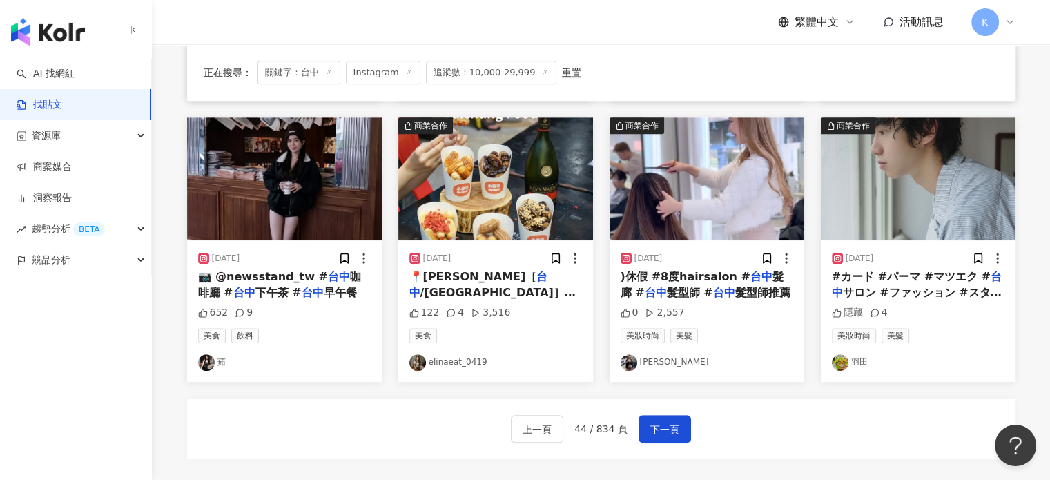
scroll to position [849, 0]
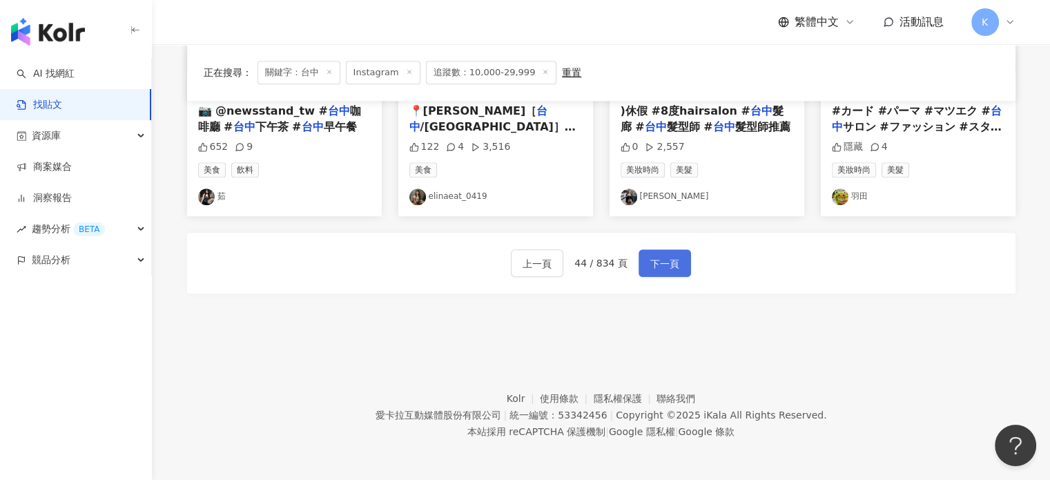
click at [670, 259] on span "下一頁" at bounding box center [664, 263] width 29 height 17
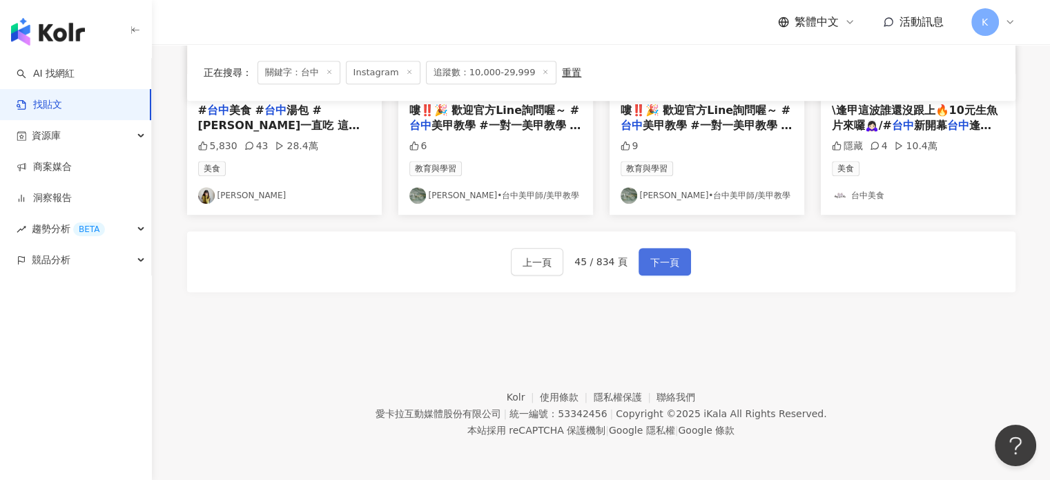
scroll to position [842, 0]
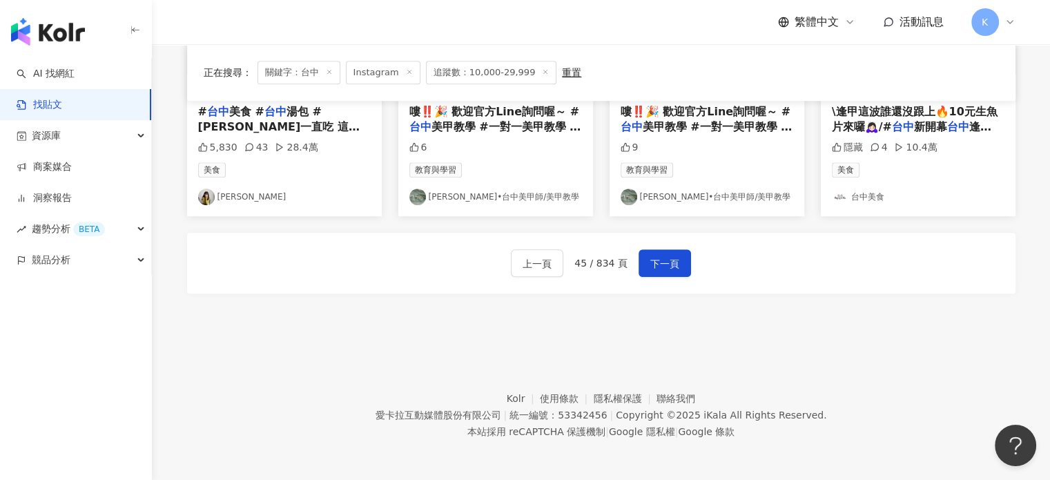
click at [702, 335] on footer "Kolr 使用條款 隱私權保護 聯絡我們 愛卡拉互動媒體股份有限公司 | 統一編號：53342456 | Copyright © 2025 iKala All…" at bounding box center [601, 404] width 898 height 153
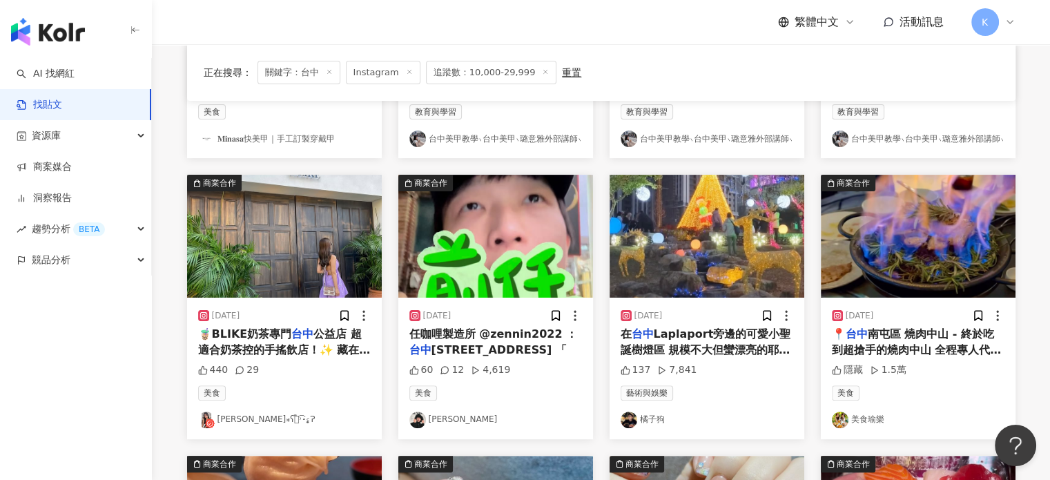
scroll to position [290, 0]
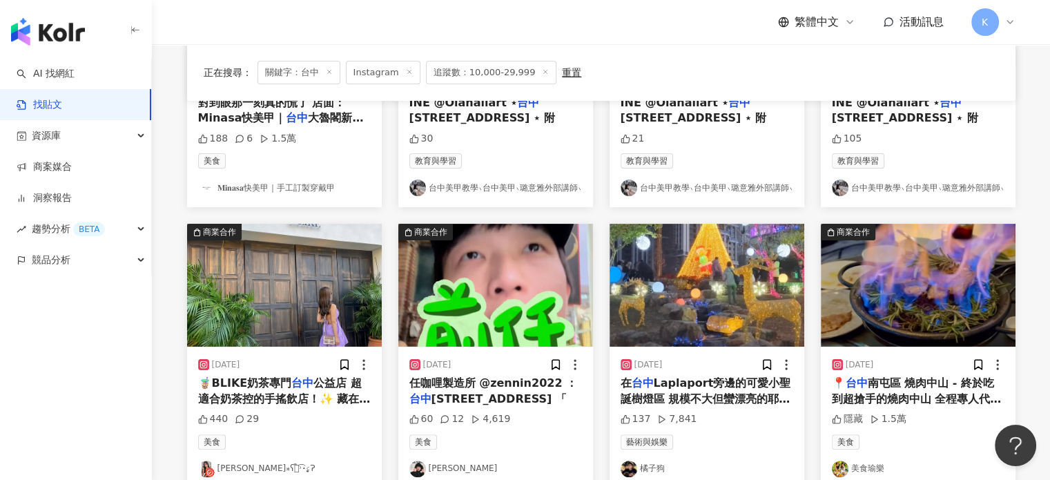
click at [540, 303] on img at bounding box center [495, 285] width 195 height 123
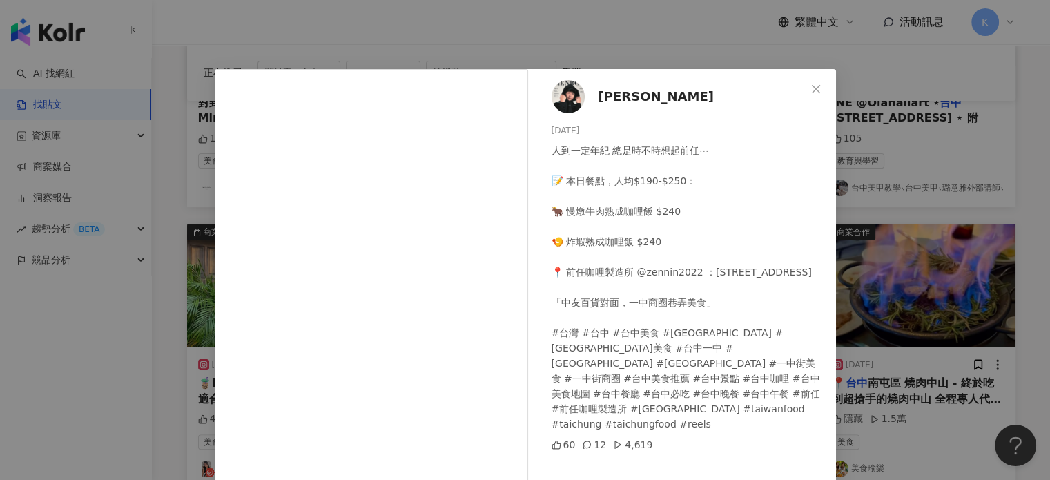
click at [873, 71] on div "小田博一 2024/9/21 人到一定年紀 總是時不時想起前任⋯ 📝 本日餐點，人均$190-$250： 🐂 慢燉牛肉熟成咖哩飯 $240 🍤 炸蝦熟成咖哩飯…" at bounding box center [525, 240] width 1050 height 480
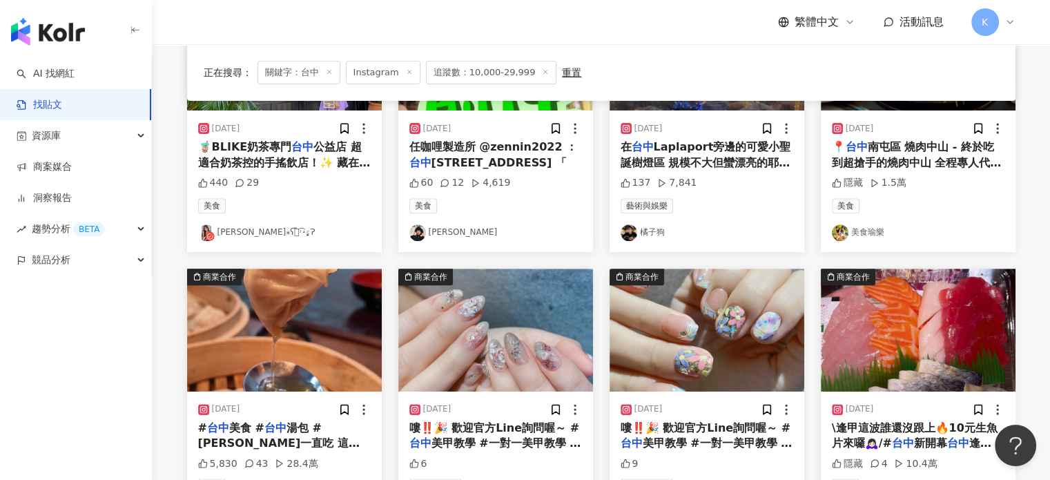
scroll to position [635, 0]
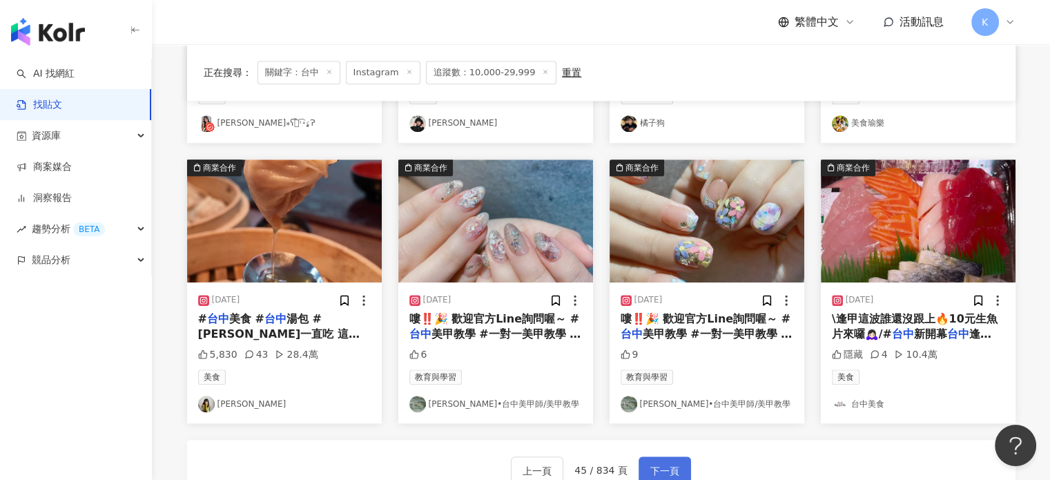
click at [655, 463] on span "下一頁" at bounding box center [664, 470] width 29 height 17
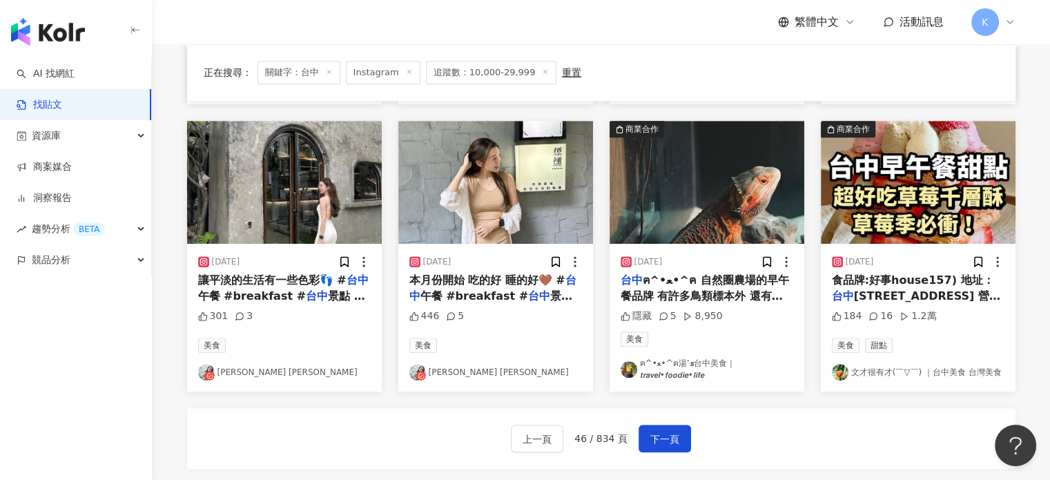
scroll to position [711, 0]
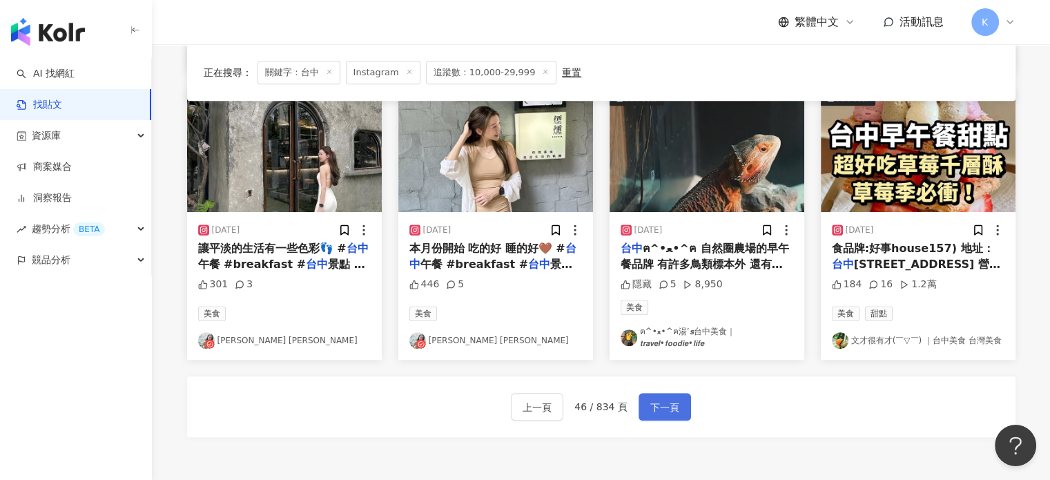
click at [674, 399] on span "下一頁" at bounding box center [664, 407] width 29 height 17
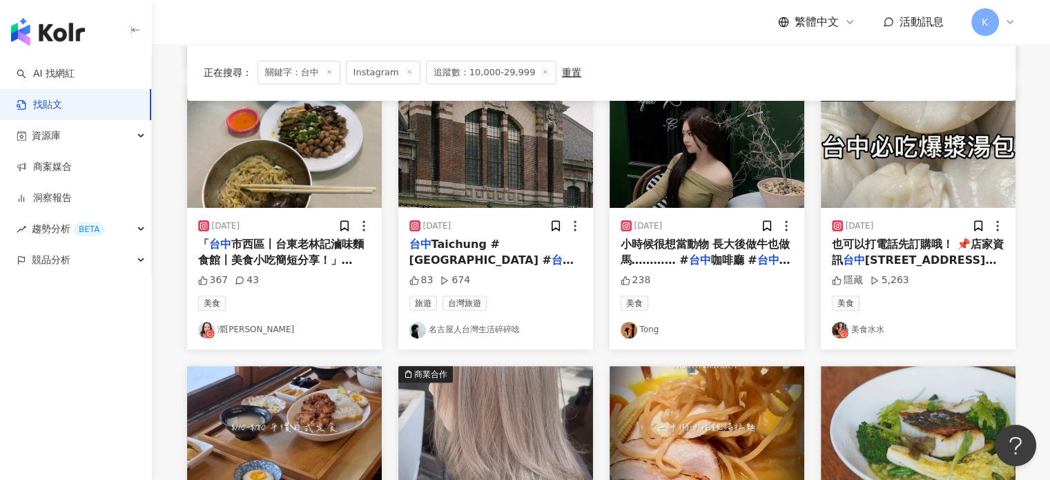
scroll to position [774, 0]
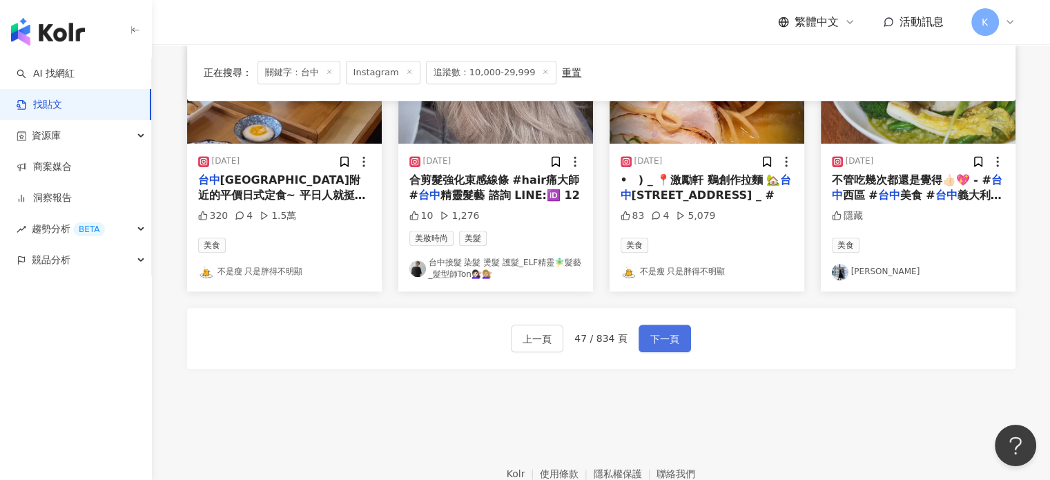
click at [664, 335] on span "下一頁" at bounding box center [664, 339] width 29 height 17
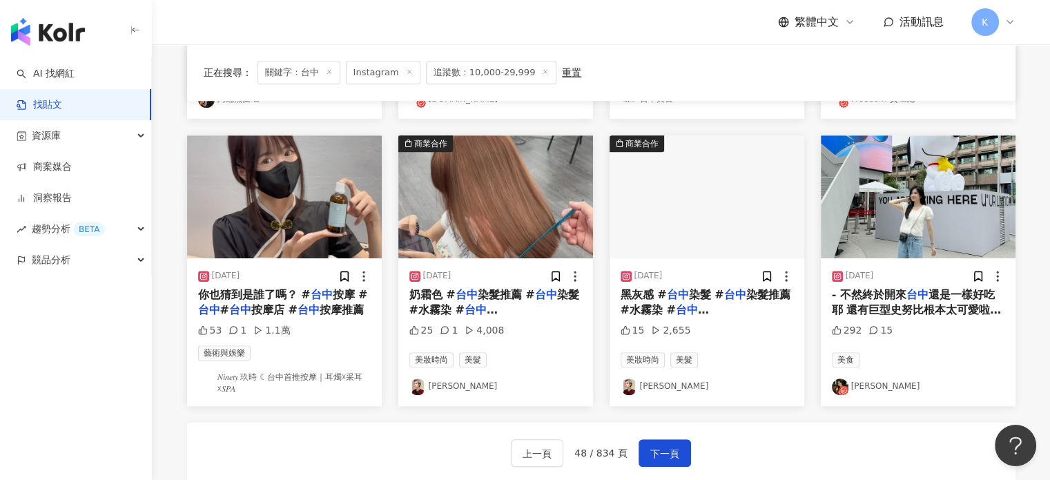
scroll to position [759, 0]
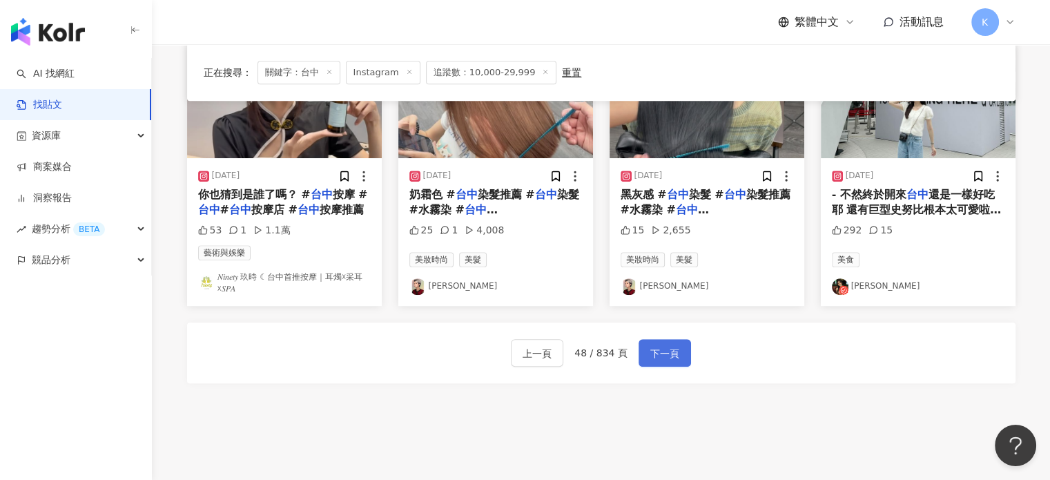
click at [659, 345] on span "下一頁" at bounding box center [664, 353] width 29 height 17
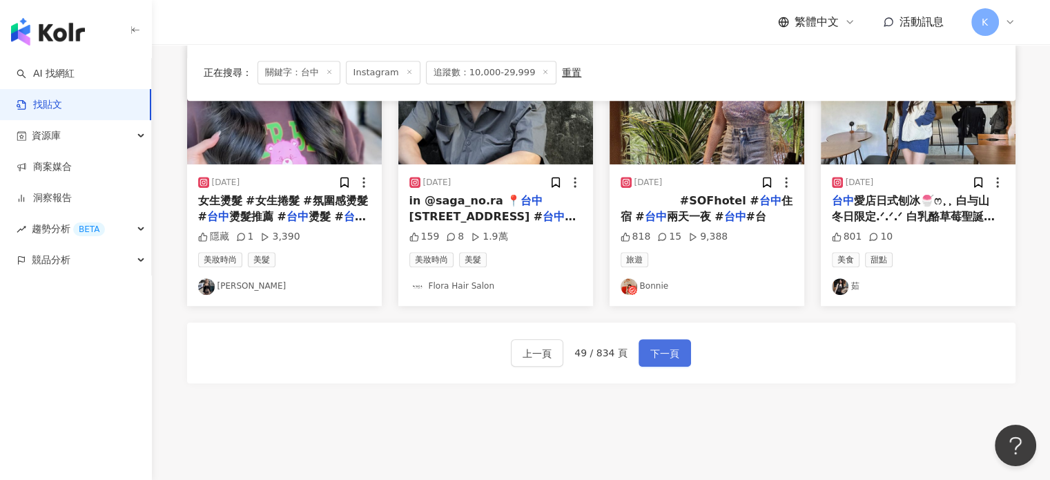
click at [661, 345] on span "下一頁" at bounding box center [664, 353] width 29 height 17
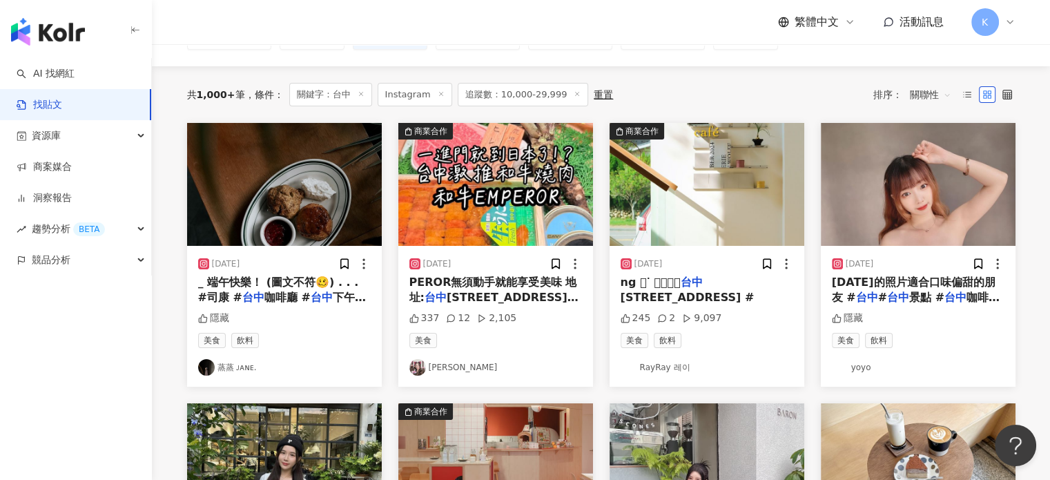
scroll to position [131, 0]
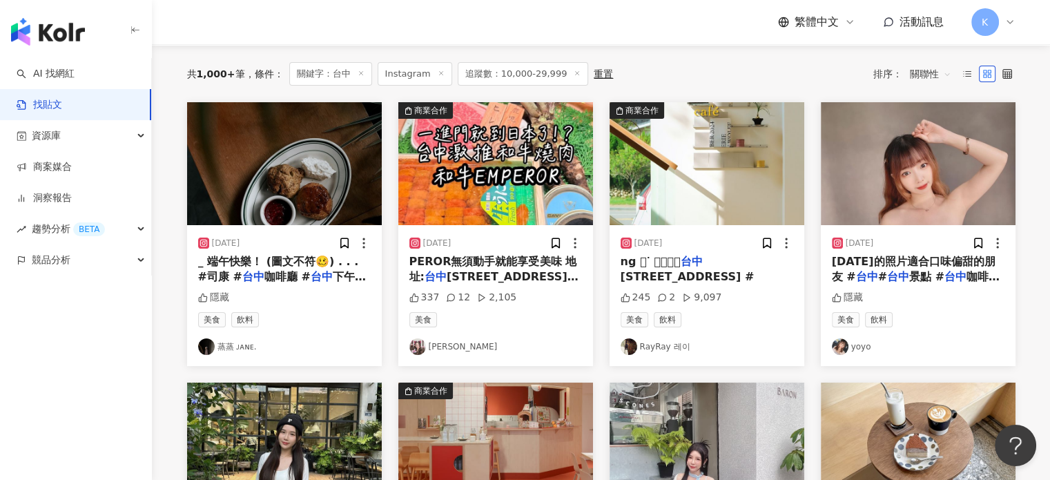
click at [676, 165] on img at bounding box center [706, 163] width 195 height 123
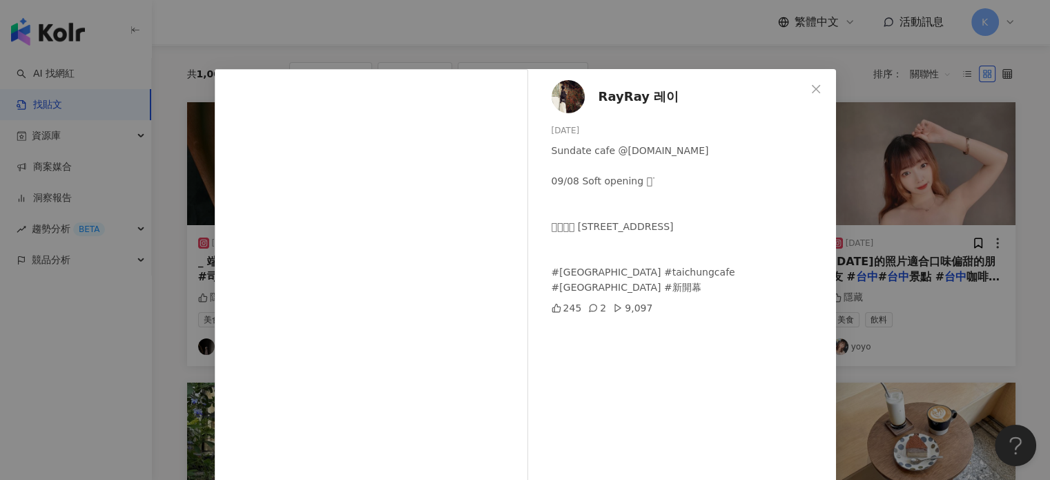
click at [925, 93] on div "RayRay 레이 2024/9/4 Sundate cafe @sundate.cafe 09/08 Soft opening 𖠚ᐝ 𖤥𖠿𖤣𖤥 台中市西屯區…" at bounding box center [525, 240] width 1050 height 480
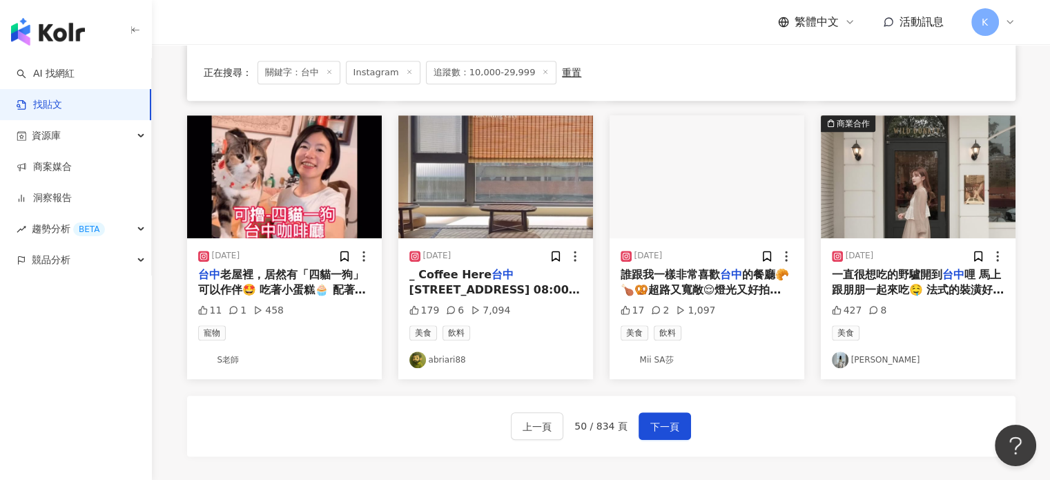
scroll to position [683, 0]
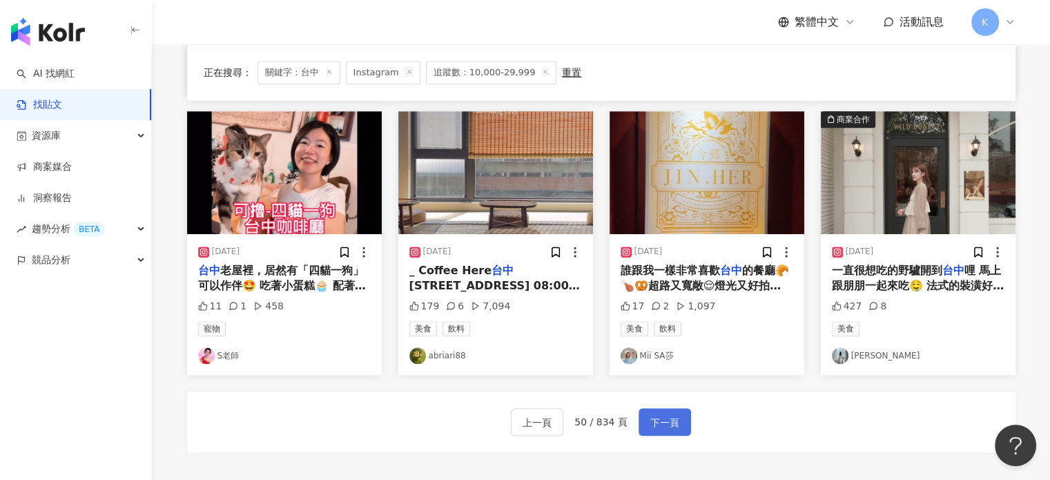
click at [671, 420] on span "下一頁" at bounding box center [664, 422] width 29 height 17
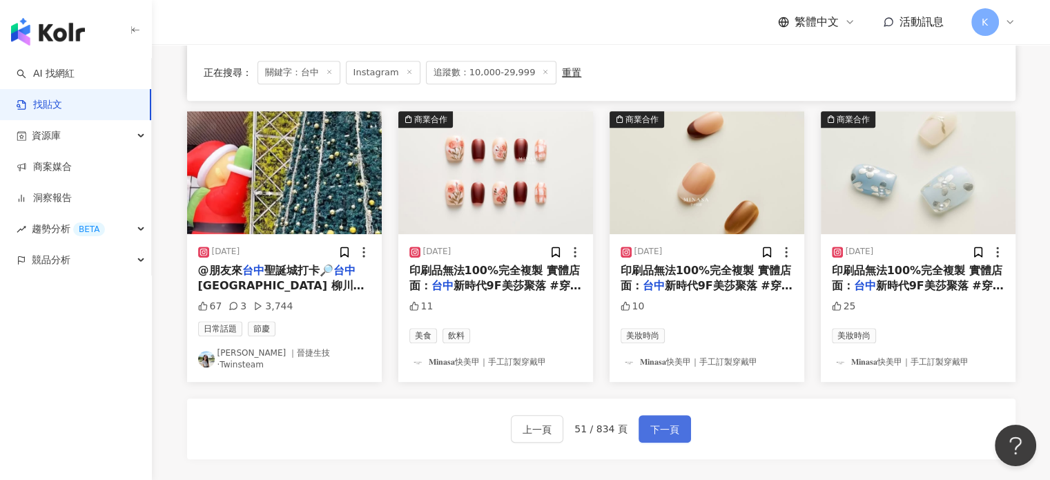
click at [681, 421] on button "下一頁" at bounding box center [664, 429] width 52 height 28
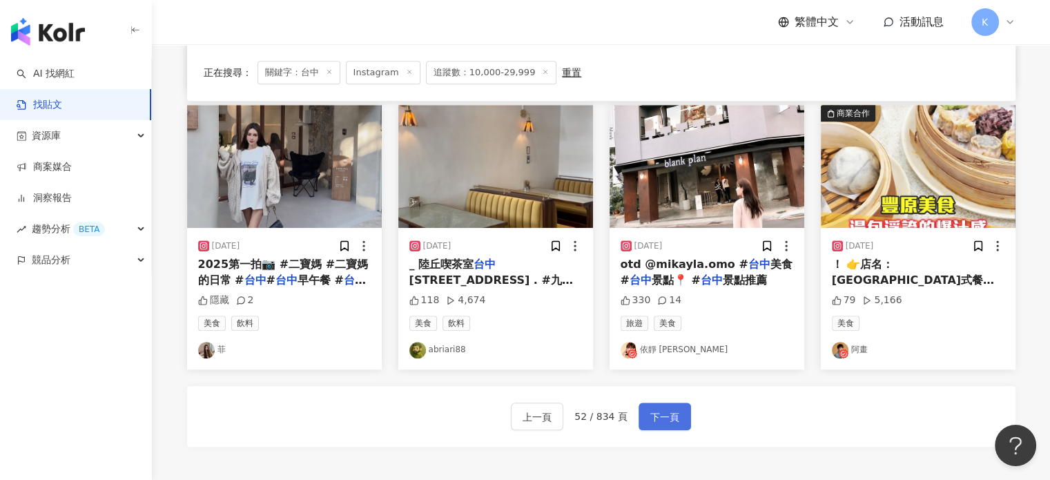
scroll to position [690, 0]
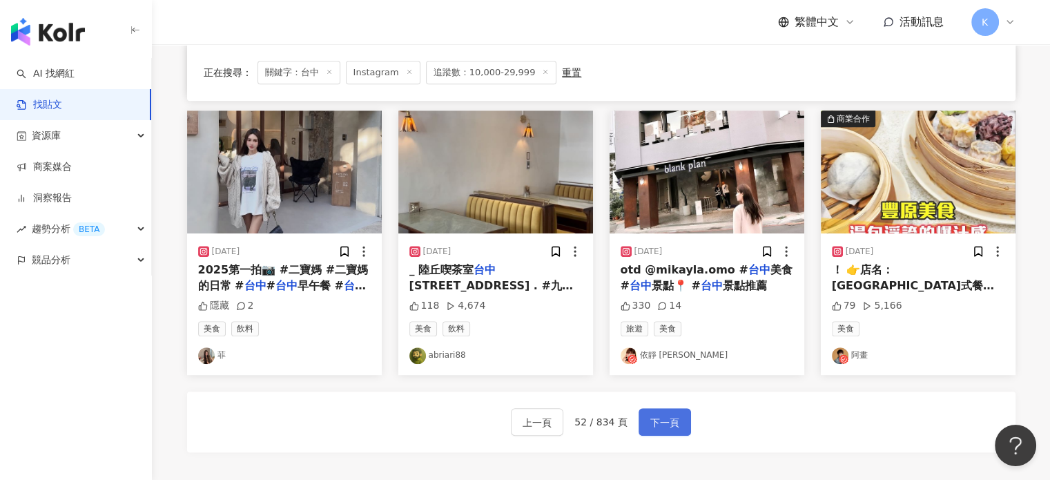
click at [664, 414] on span "下一頁" at bounding box center [664, 422] width 29 height 17
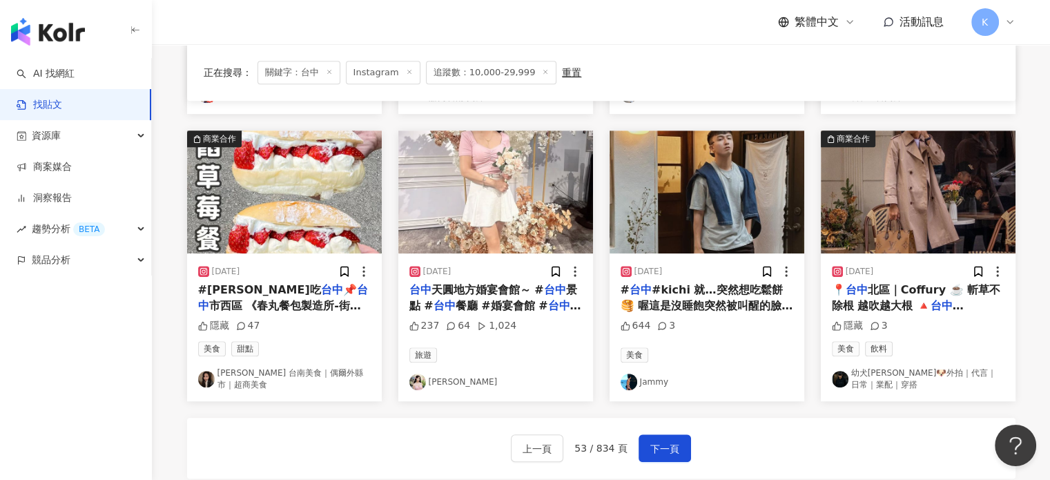
scroll to position [759, 0]
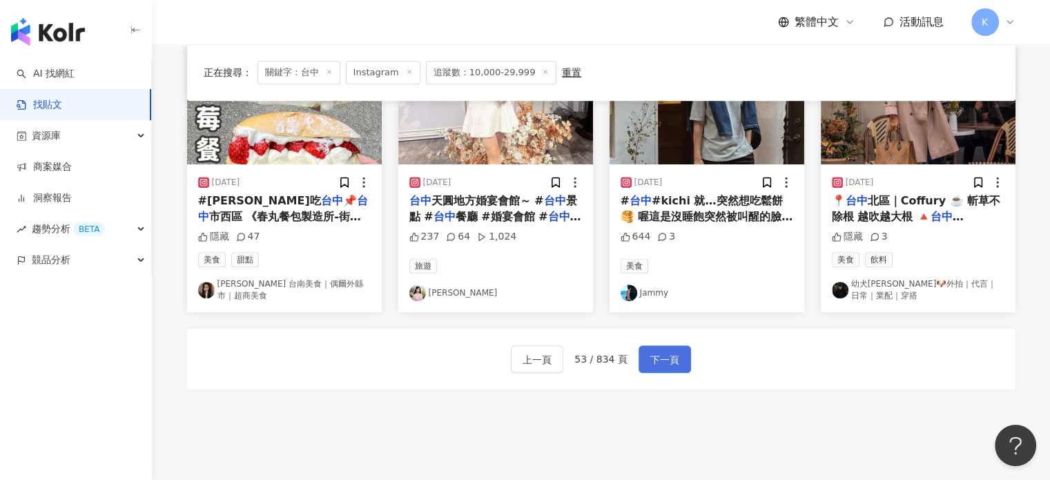
click at [665, 357] on span "下一頁" at bounding box center [664, 359] width 29 height 17
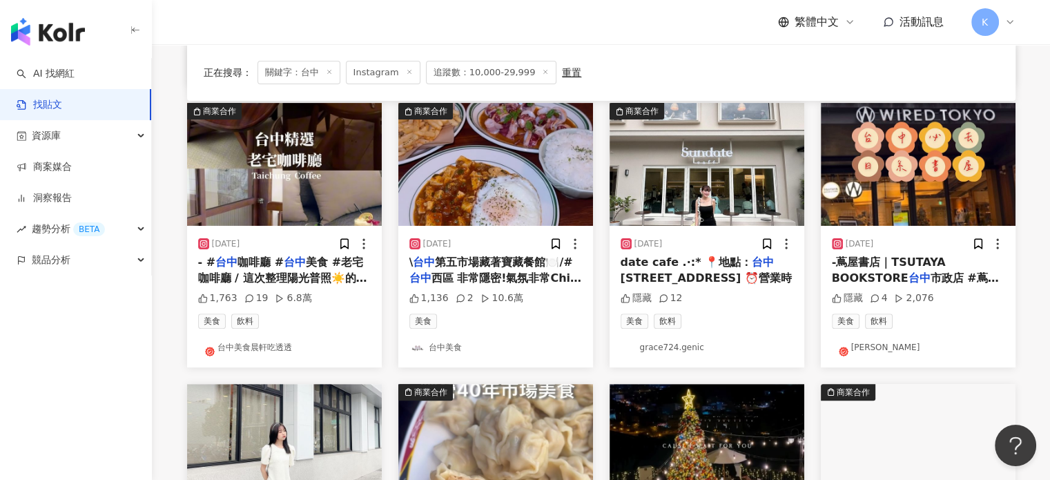
scroll to position [469, 0]
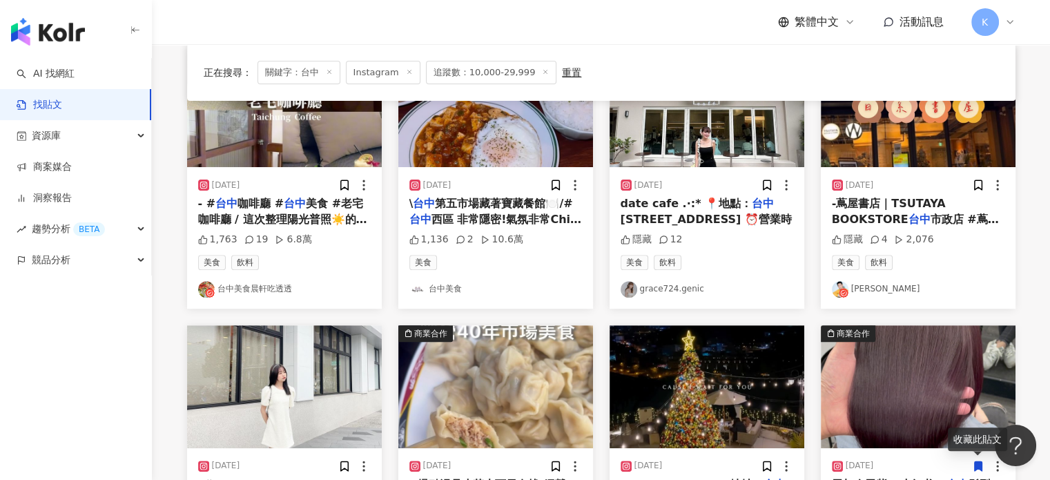
click at [171, 228] on div "正在搜尋 ： 關鍵字：台中 Instagram 追蹤數：10,000-29,999 重置 排序： 關聯性 商業合作 2024/2/14 /𝑭𝒆𝒃./ 在 台中…" at bounding box center [600, 203] width 883 height 993
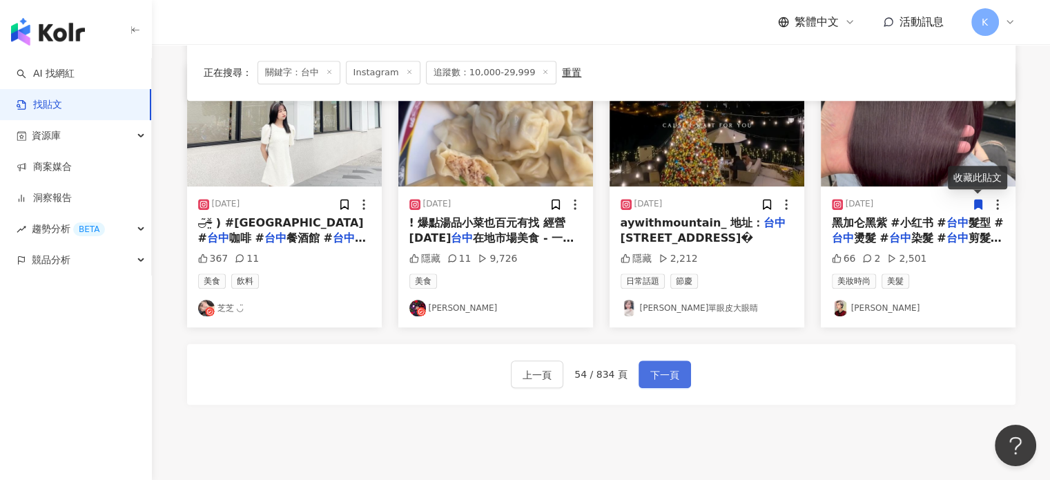
scroll to position [745, 0]
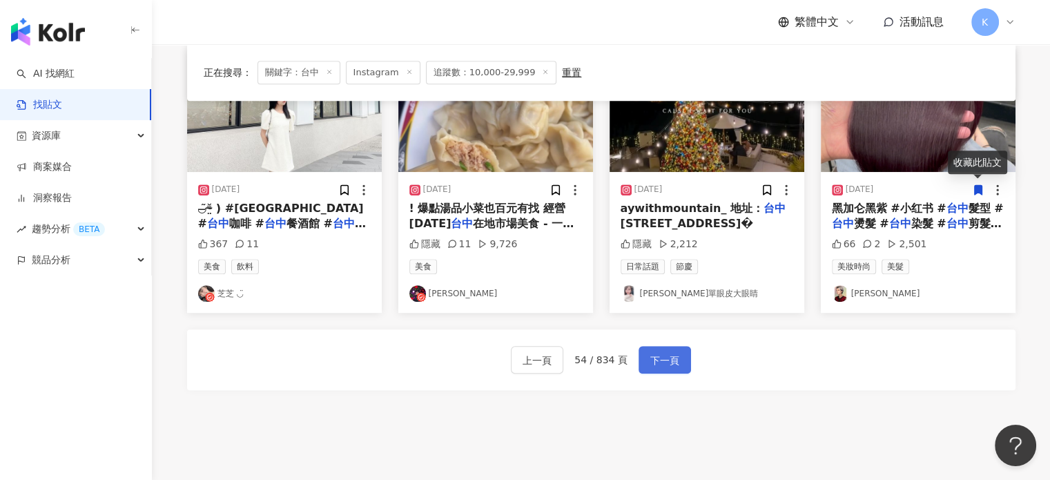
click at [670, 366] on button "下一頁" at bounding box center [664, 360] width 52 height 28
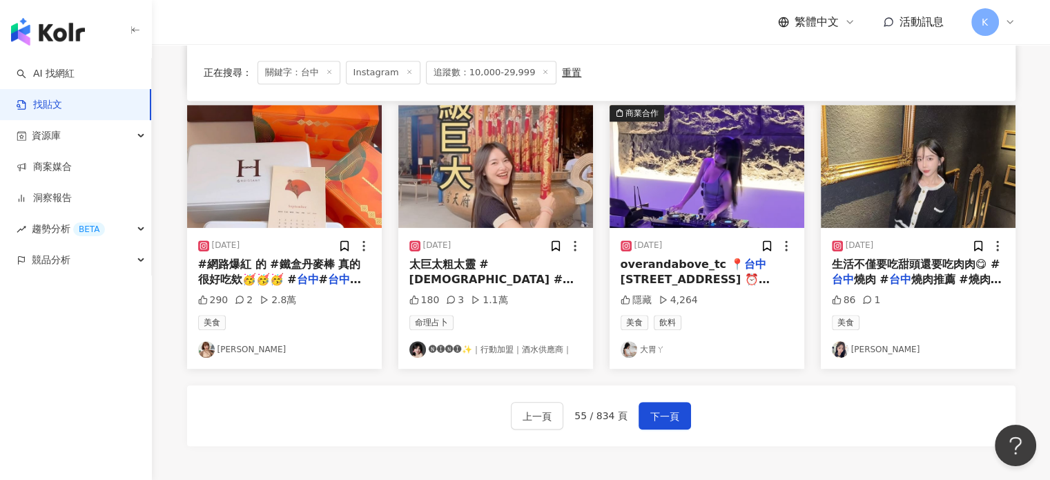
scroll to position [690, 0]
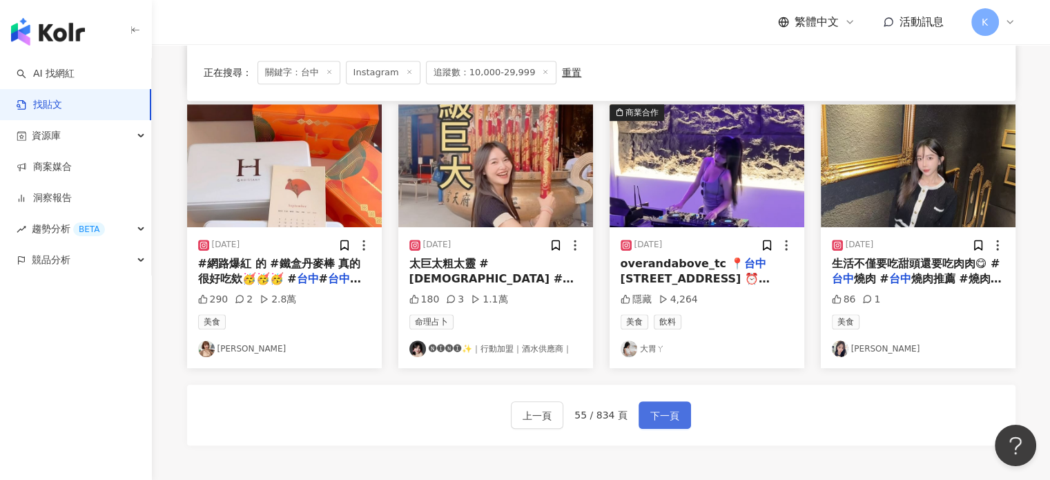
click at [656, 420] on span "下一頁" at bounding box center [664, 415] width 29 height 17
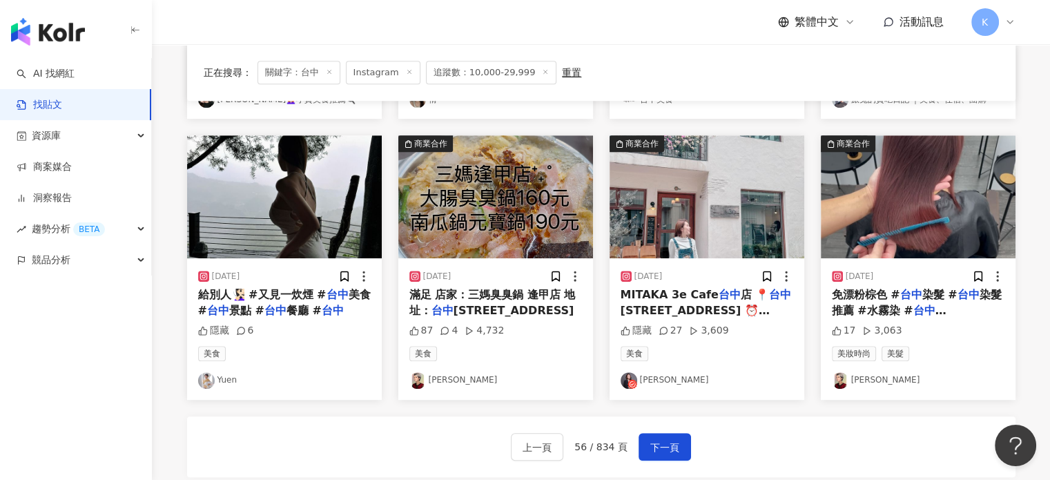
scroll to position [765, 0]
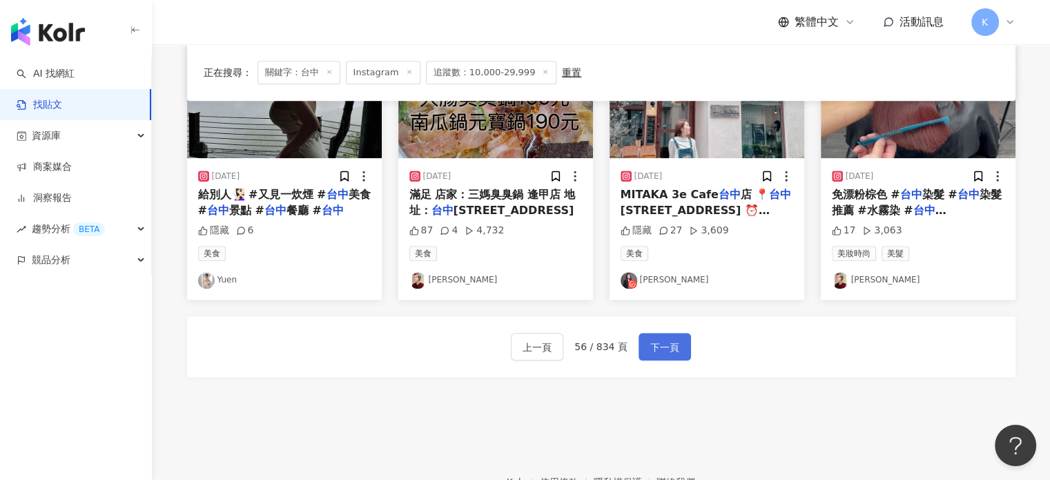
click at [660, 347] on span "下一頁" at bounding box center [664, 347] width 29 height 17
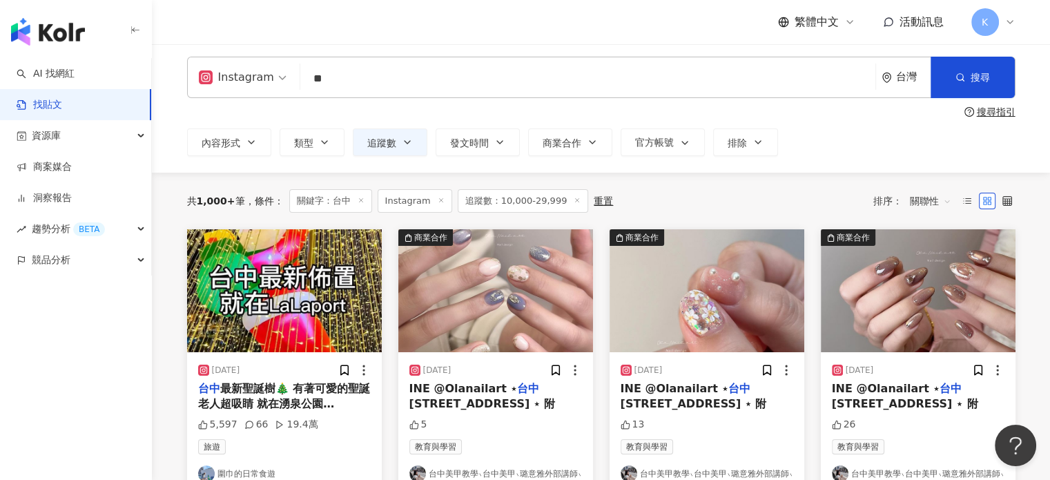
scroll to position [0, 0]
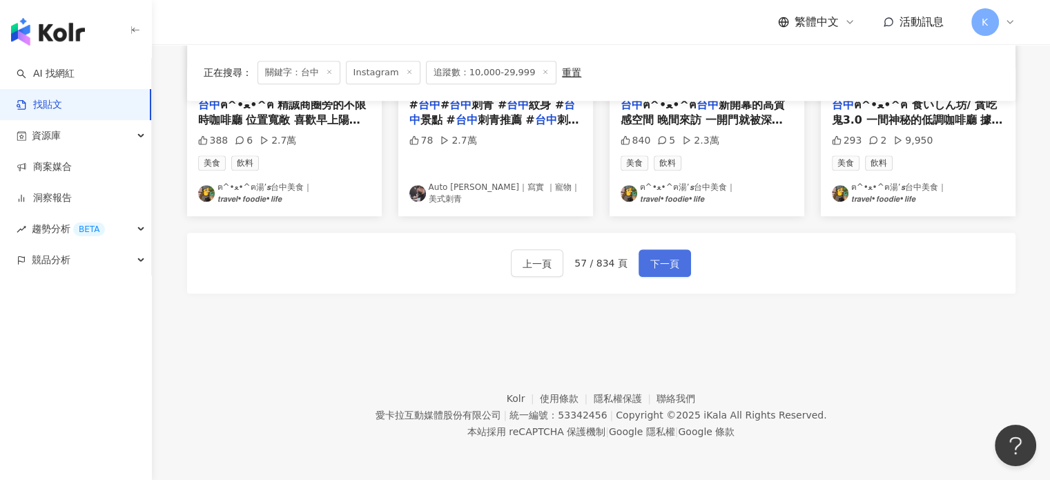
click at [657, 262] on span "下一頁" at bounding box center [664, 263] width 29 height 17
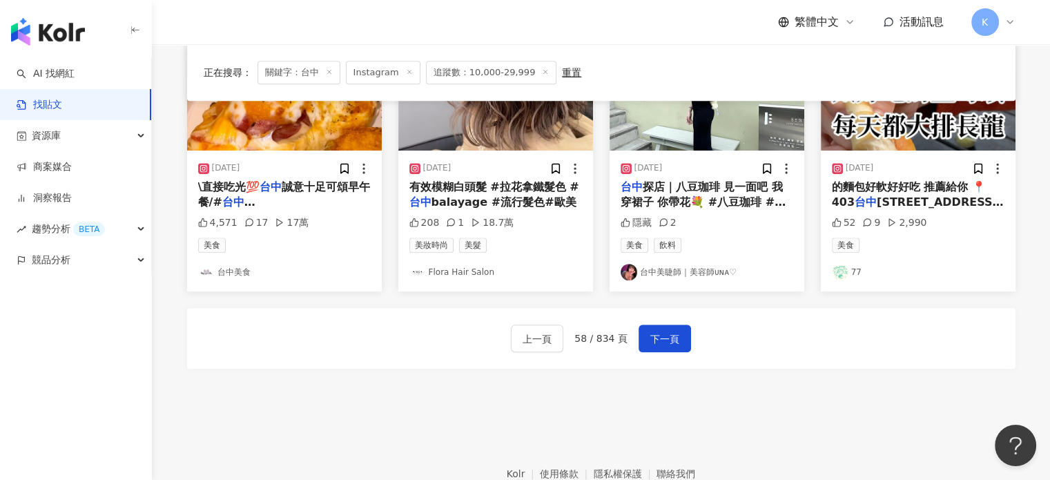
scroll to position [704, 0]
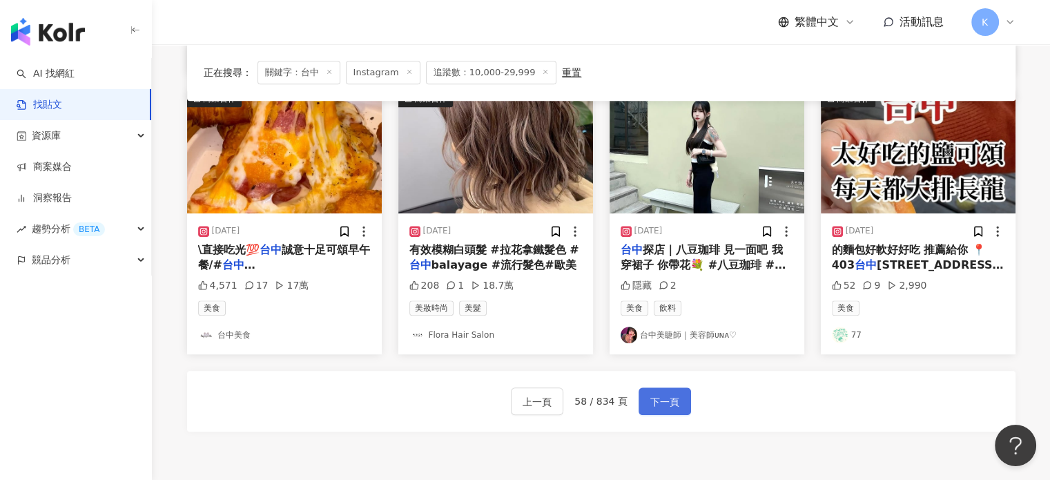
click at [660, 393] on span "下一頁" at bounding box center [664, 401] width 29 height 17
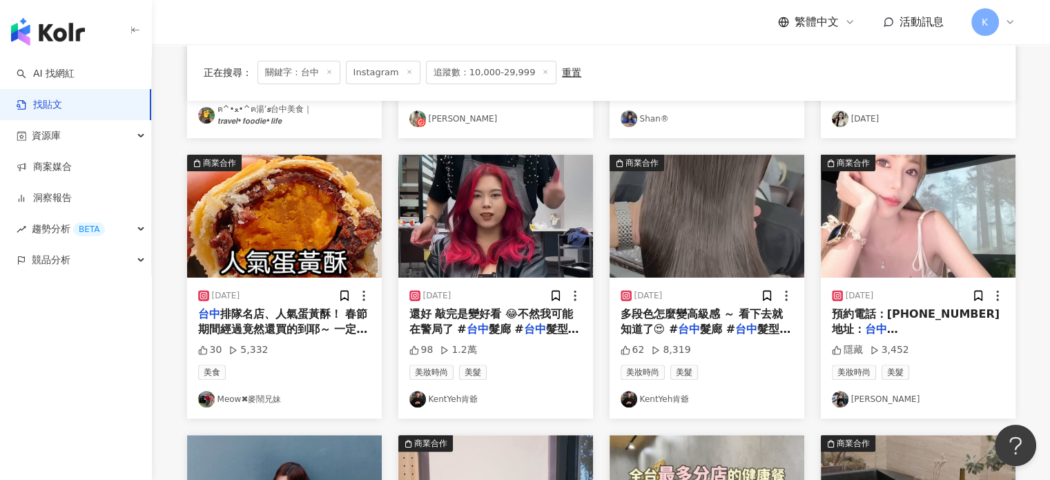
scroll to position [711, 0]
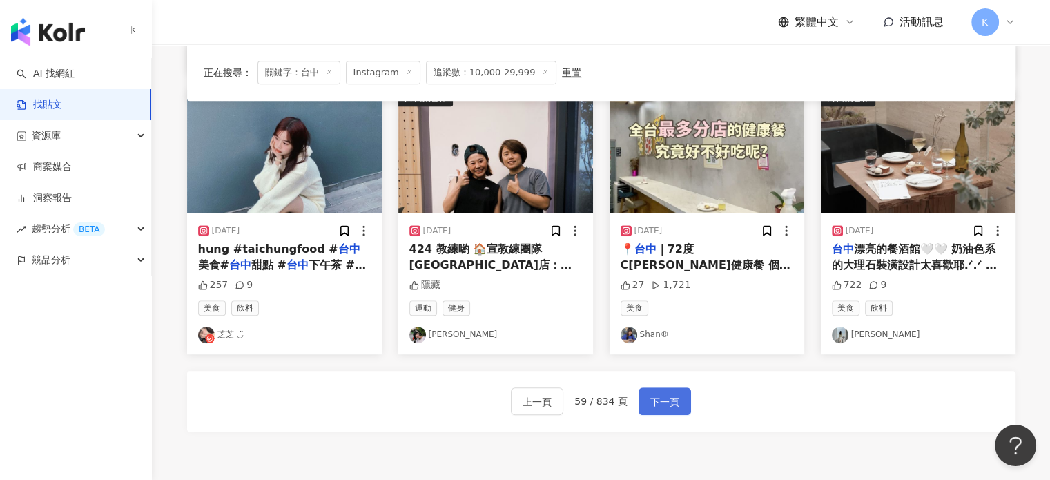
click at [676, 393] on button "下一頁" at bounding box center [664, 401] width 52 height 28
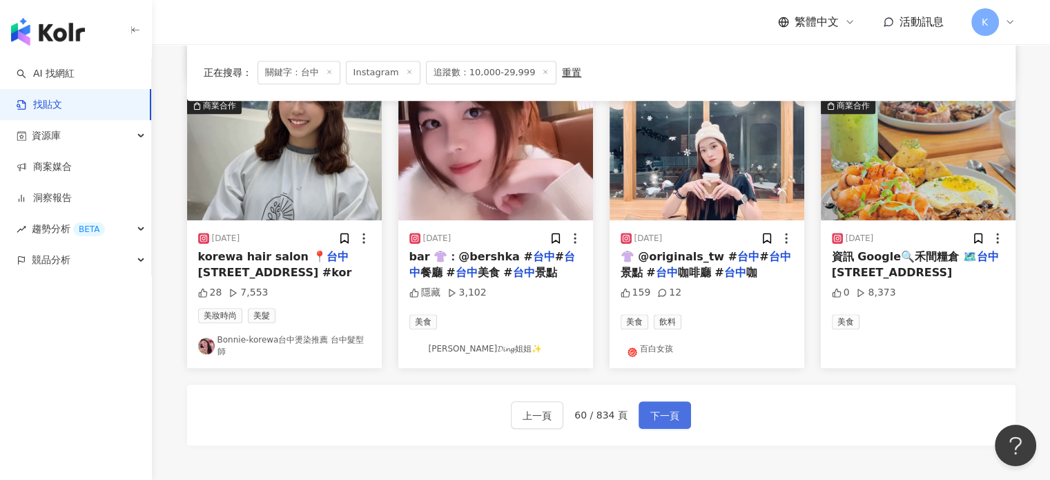
scroll to position [759, 0]
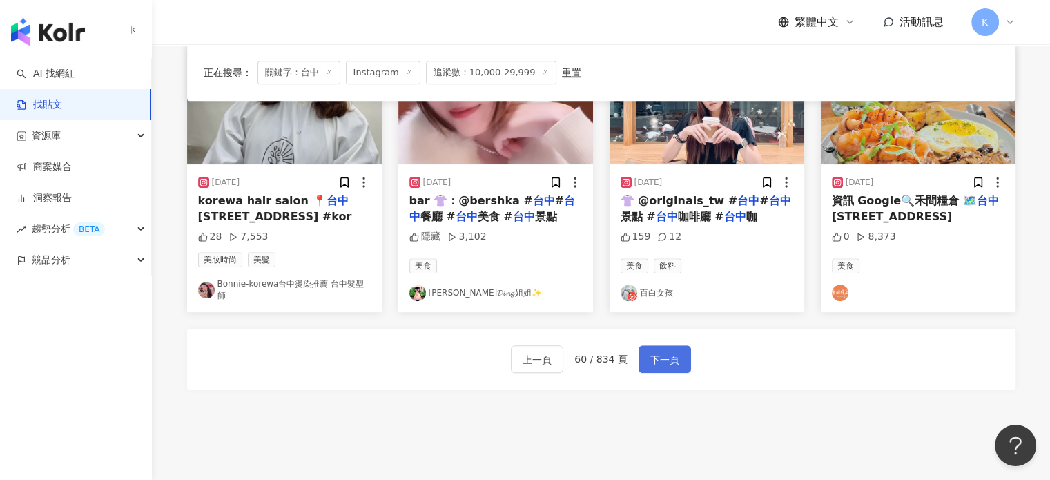
click at [666, 351] on span "下一頁" at bounding box center [664, 359] width 29 height 17
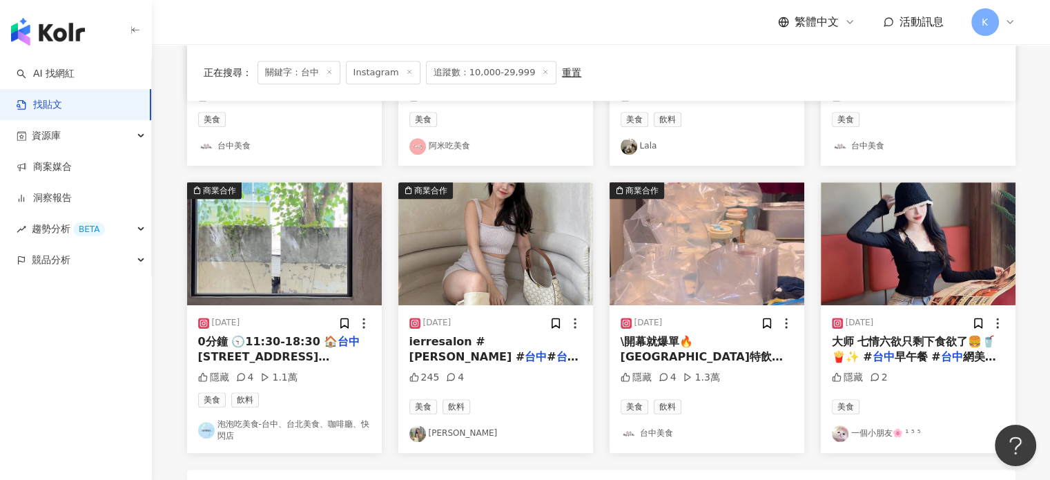
scroll to position [849, 0]
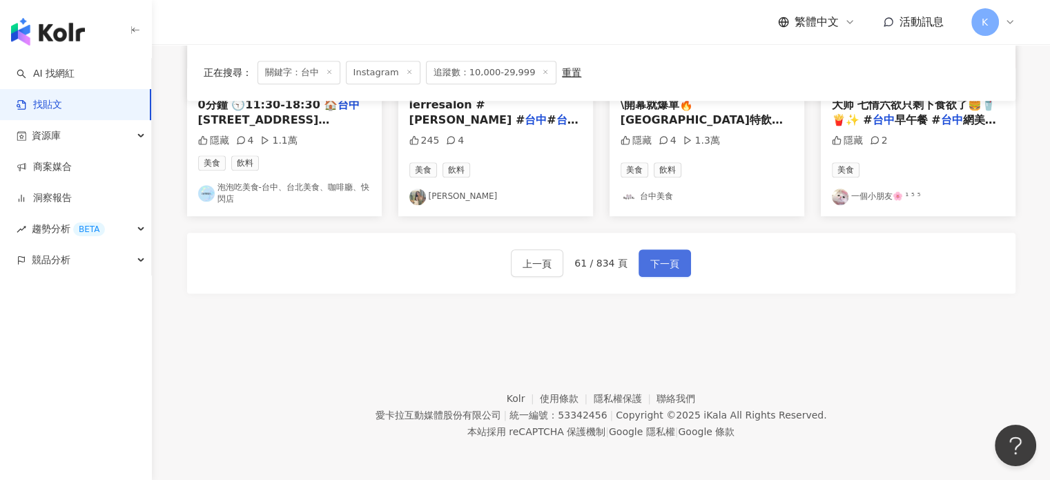
click at [662, 262] on span "下一頁" at bounding box center [664, 263] width 29 height 17
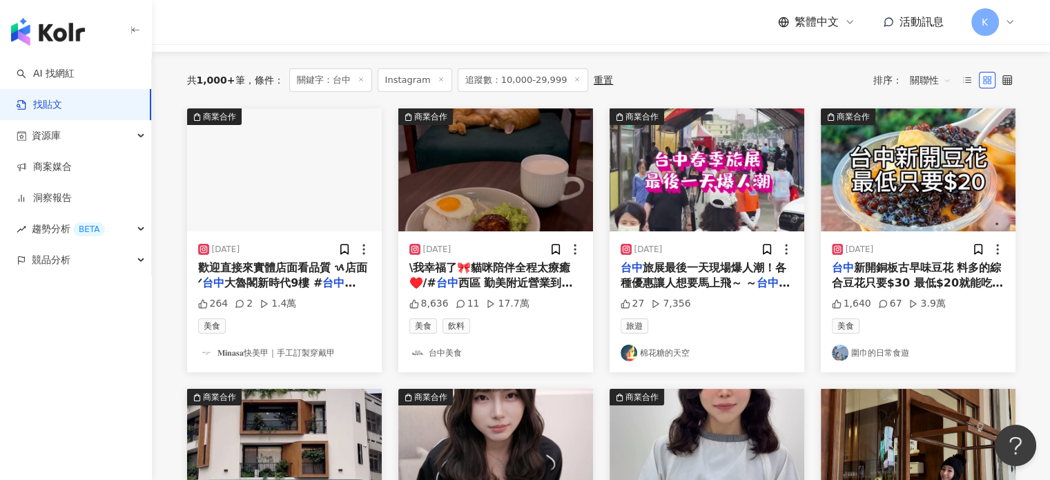
scroll to position [138, 0]
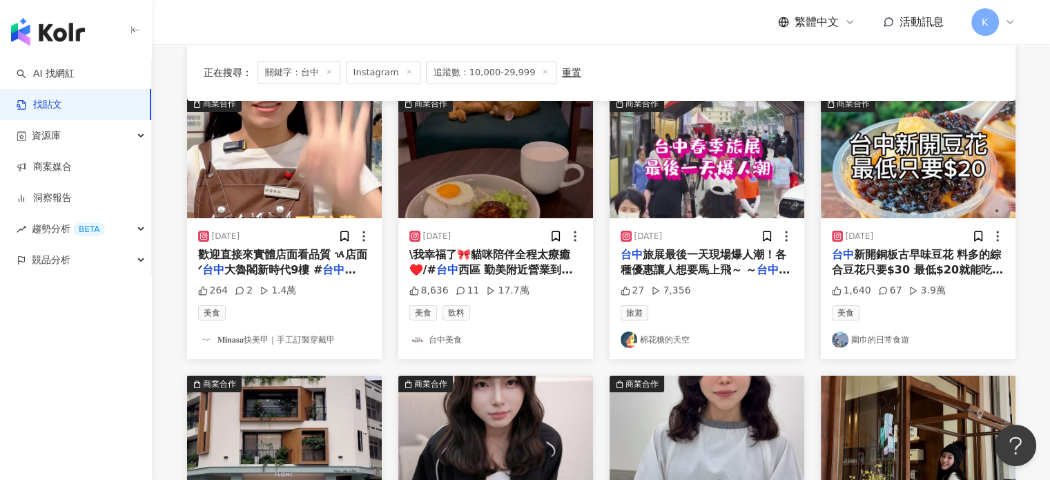
click at [678, 70] on div "正在搜尋 ： 關鍵字：台中 Instagram 追蹤數：10,000-29,999 重置 排序： 關聯性" at bounding box center [601, 72] width 795 height 23
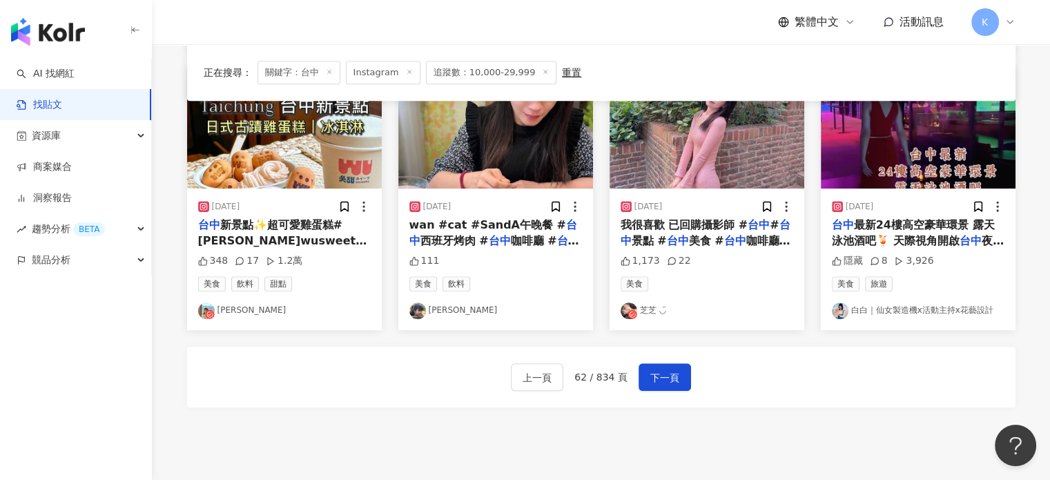
scroll to position [759, 0]
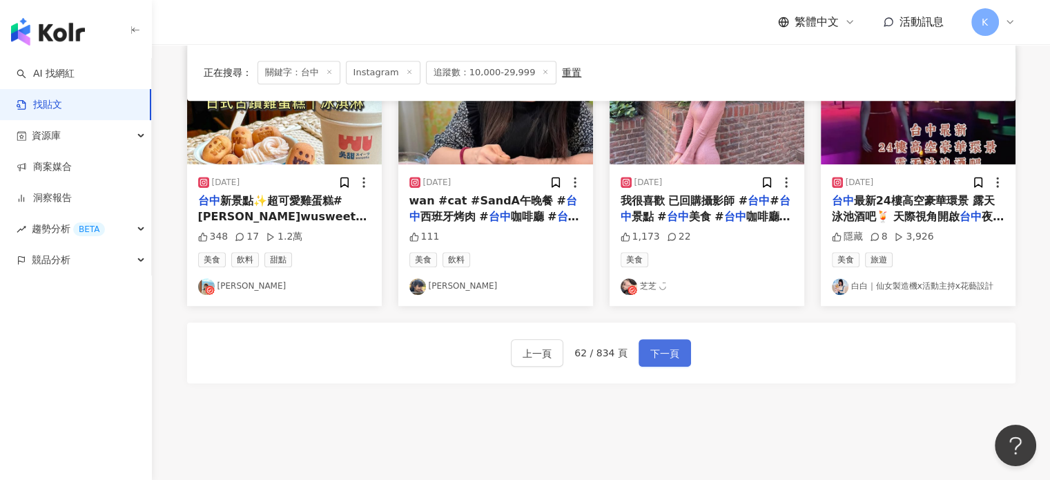
click at [667, 355] on span "下一頁" at bounding box center [664, 353] width 29 height 17
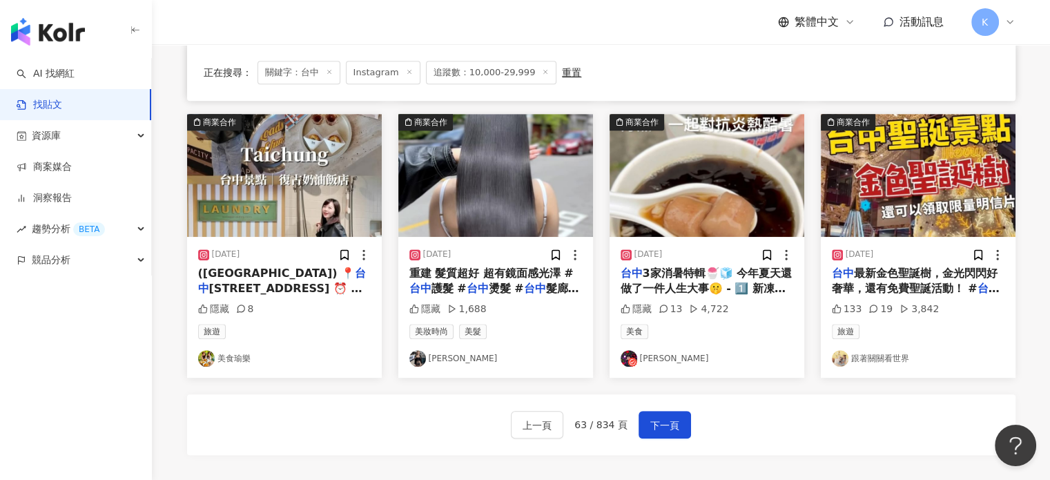
scroll to position [690, 0]
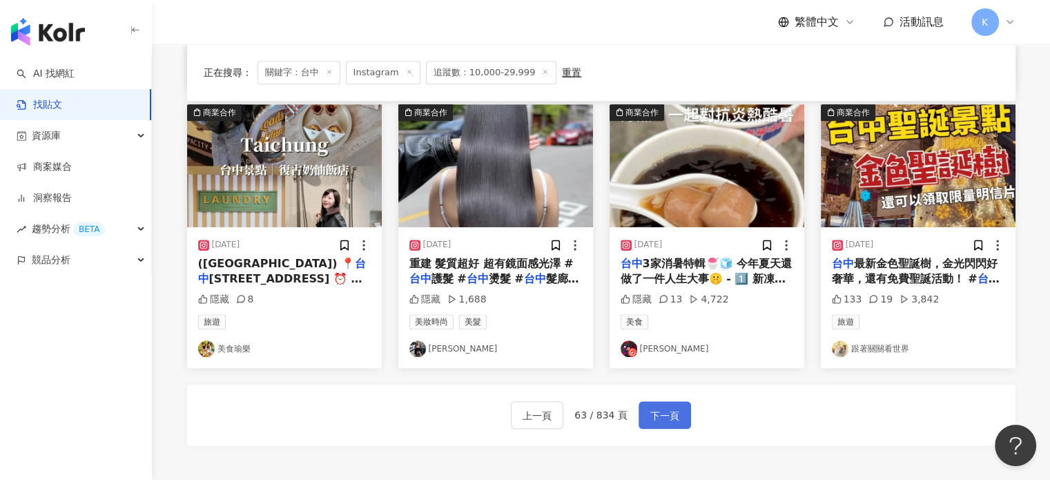
click at [665, 411] on span "下一頁" at bounding box center [664, 415] width 29 height 17
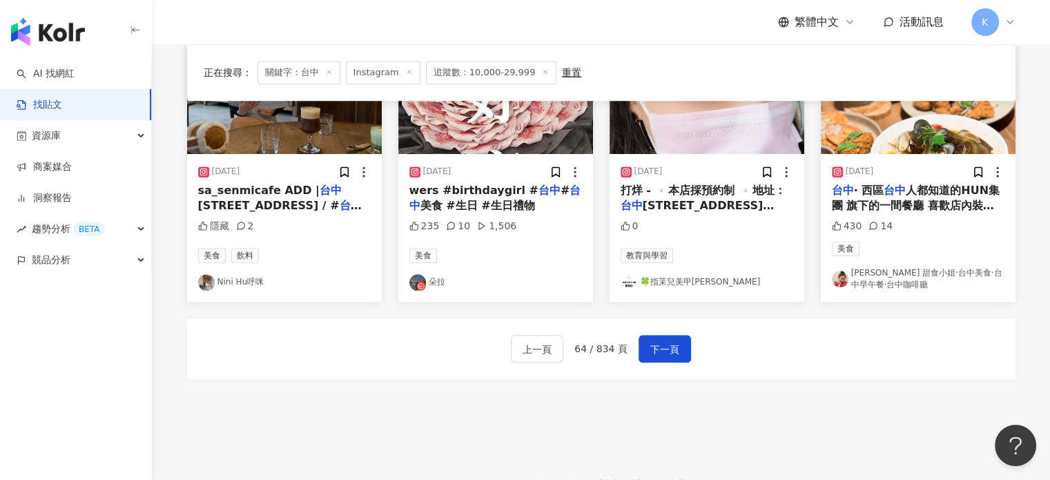
scroll to position [765, 0]
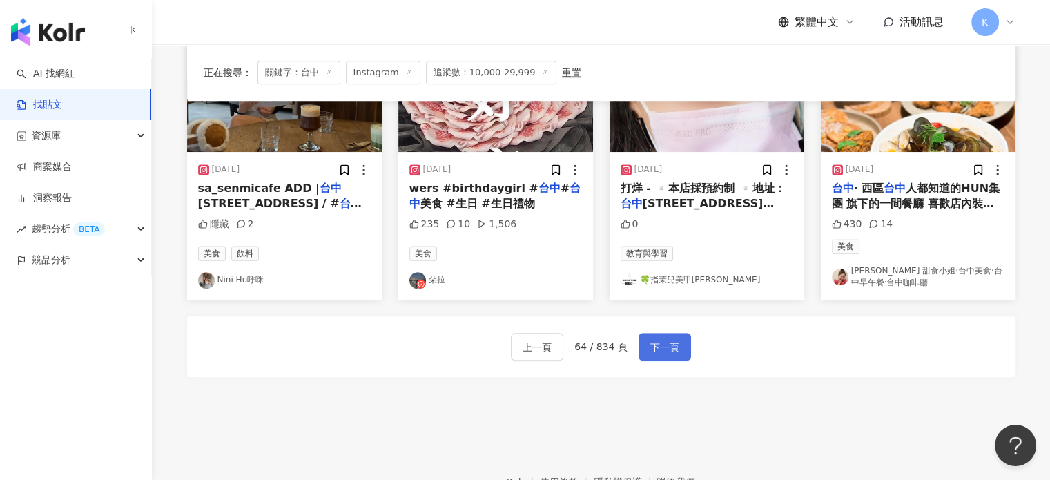
click at [657, 351] on span "下一頁" at bounding box center [664, 347] width 29 height 17
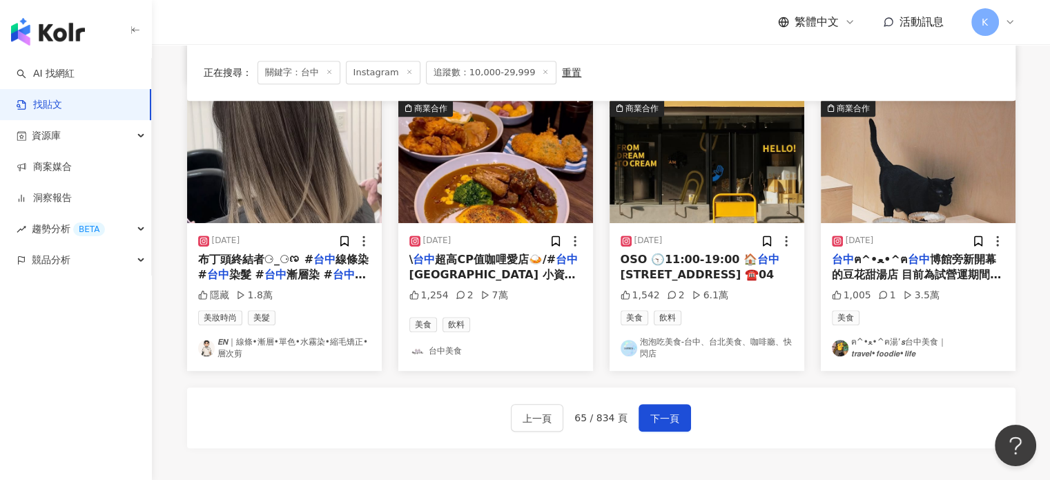
scroll to position [696, 0]
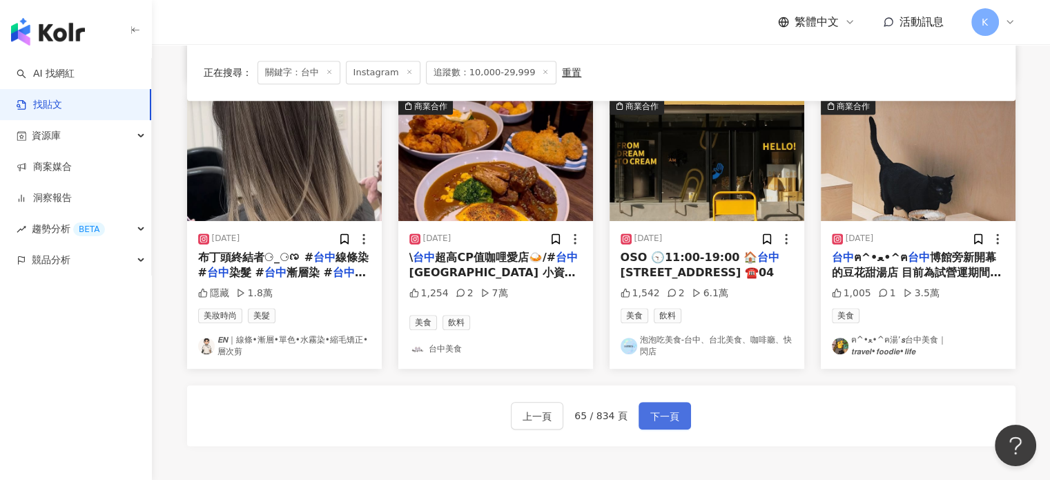
click at [662, 413] on span "下一頁" at bounding box center [664, 416] width 29 height 17
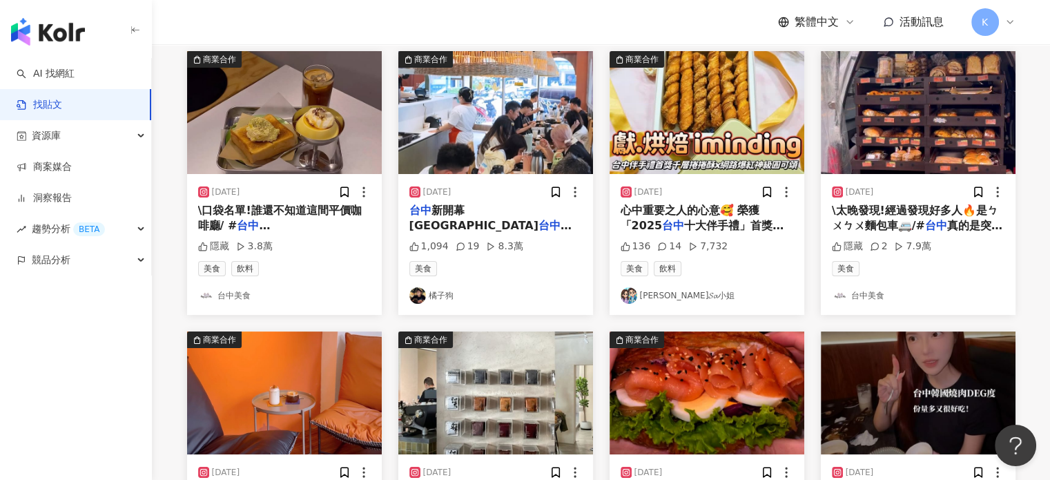
scroll to position [69, 0]
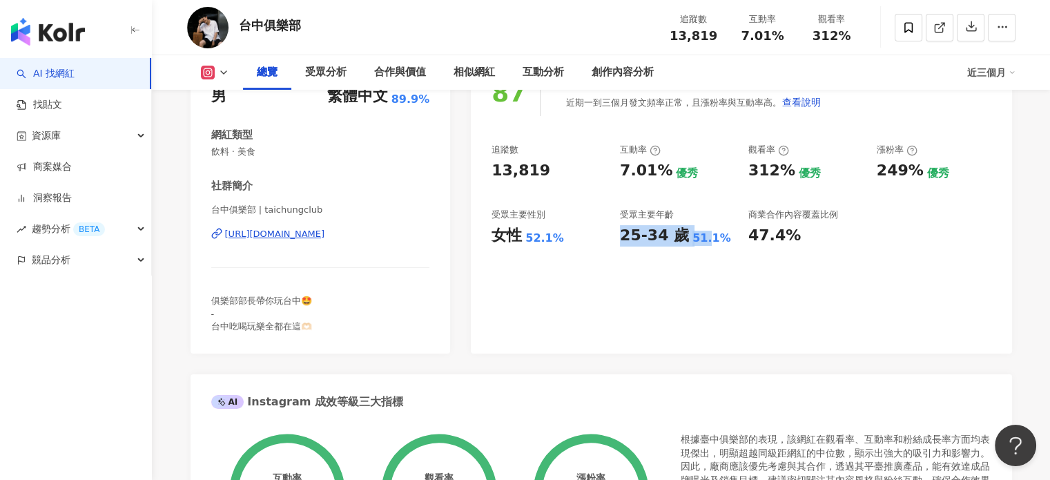
drag, startPoint x: 622, startPoint y: 237, endPoint x: 717, endPoint y: 200, distance: 102.3
click at [720, 239] on div "25-34 歲 51.1%" at bounding box center [677, 235] width 115 height 21
copy div "25-34 歲 51."
